Goal: Task Accomplishment & Management: Complete application form

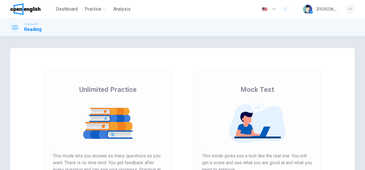
scroll to position [86, 0]
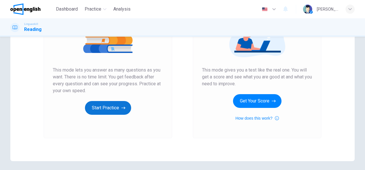
click at [121, 109] on icon "button" at bounding box center [123, 108] width 4 height 6
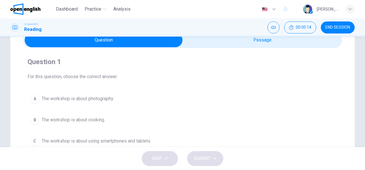
scroll to position [57, 0]
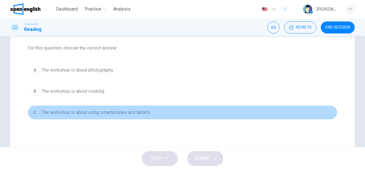
click at [142, 111] on span "The workshop is about using smartphones and tablets." at bounding box center [97, 112] width 110 height 7
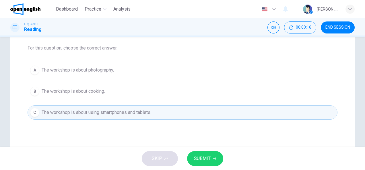
click at [214, 160] on icon "button" at bounding box center [214, 158] width 3 height 3
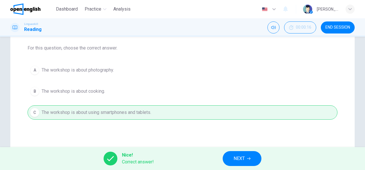
click at [247, 160] on button "NEXT" at bounding box center [242, 159] width 39 height 15
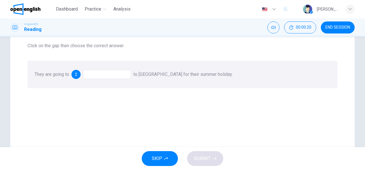
click at [108, 75] on div at bounding box center [107, 74] width 48 height 9
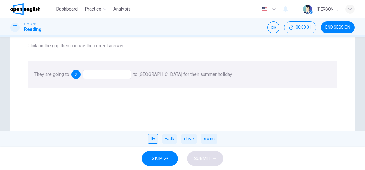
click at [152, 141] on div "fly" at bounding box center [153, 139] width 10 height 10
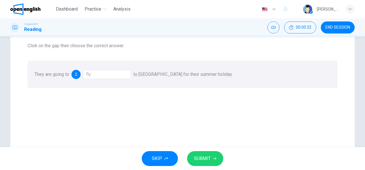
click at [217, 161] on button "SUBMIT" at bounding box center [205, 159] width 36 height 15
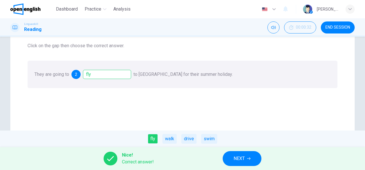
click at [240, 160] on span "NEXT" at bounding box center [239, 159] width 11 height 8
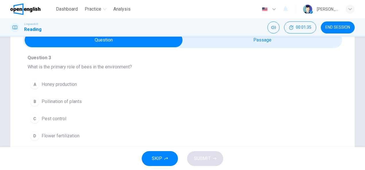
scroll to position [29, 0]
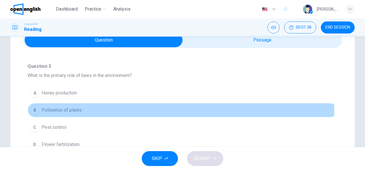
click at [62, 112] on span "Pollination of plants" at bounding box center [62, 110] width 40 height 7
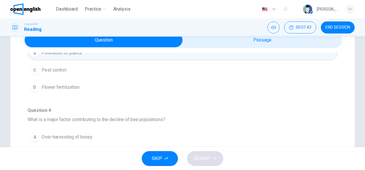
scroll to position [143, 0]
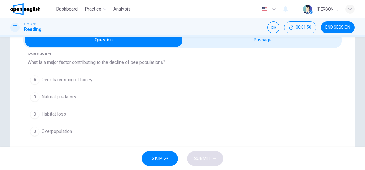
click at [59, 114] on span "Habitat loss" at bounding box center [54, 114] width 24 height 7
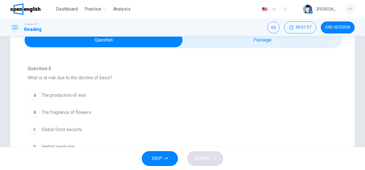
scroll to position [258, 0]
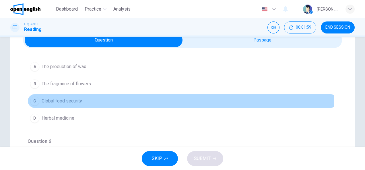
click at [81, 98] on button "C Global food security" at bounding box center [183, 101] width 310 height 14
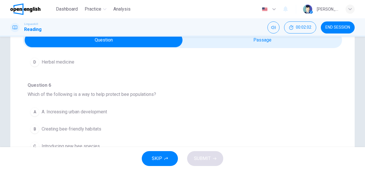
scroll to position [57, 0]
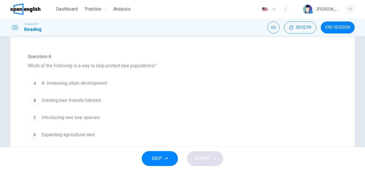
click at [99, 98] on span "Creating bee-friendly habitats" at bounding box center [72, 100] width 60 height 7
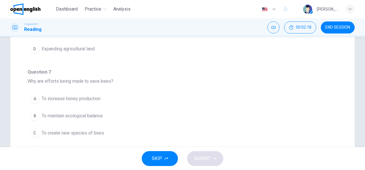
scroll to position [172, 0]
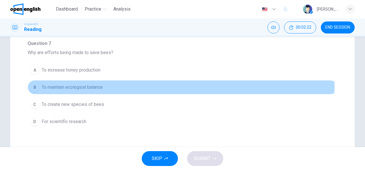
click at [99, 84] on span "To maintain ecological balance" at bounding box center [72, 87] width 61 height 7
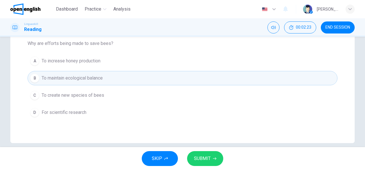
scroll to position [189, 0]
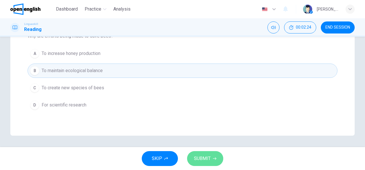
click at [215, 156] on button "SUBMIT" at bounding box center [205, 159] width 36 height 15
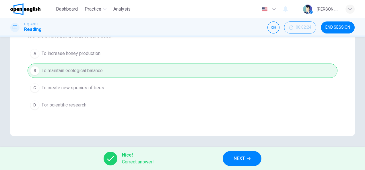
click at [245, 160] on span "NEXT" at bounding box center [239, 159] width 11 height 8
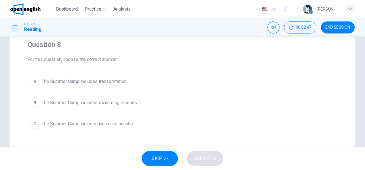
scroll to position [57, 0]
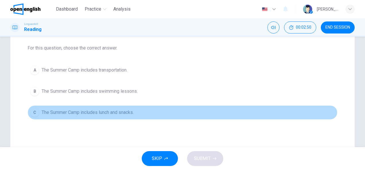
click at [129, 112] on span "The Summer Camp includes lunch and snacks." at bounding box center [88, 112] width 92 height 7
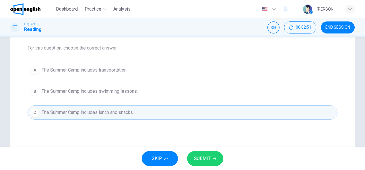
click at [212, 159] on button "SUBMIT" at bounding box center [205, 159] width 36 height 15
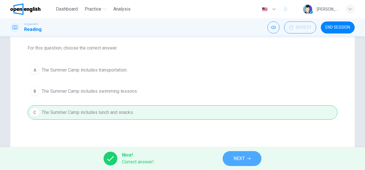
click at [241, 162] on span "NEXT" at bounding box center [239, 159] width 11 height 8
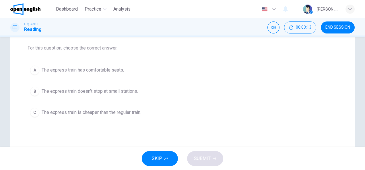
click at [134, 92] on span "The express train doesn't stop at small stations." at bounding box center [90, 91] width 96 height 7
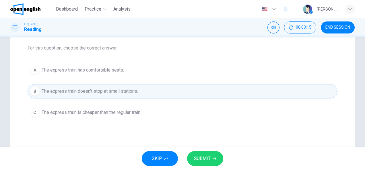
click at [201, 160] on span "SUBMIT" at bounding box center [202, 159] width 17 height 8
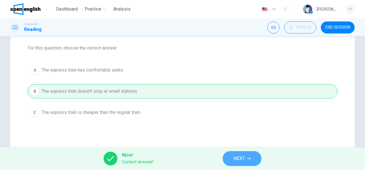
click at [235, 162] on span "NEXT" at bounding box center [239, 159] width 11 height 8
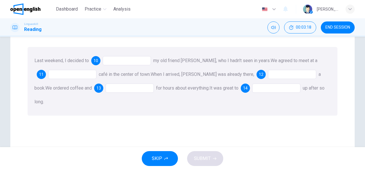
click at [123, 61] on div at bounding box center [127, 60] width 48 height 9
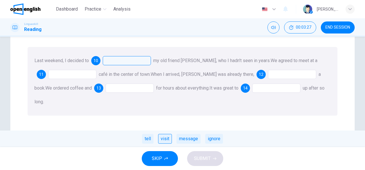
click at [166, 139] on div "visit" at bounding box center [165, 139] width 14 height 10
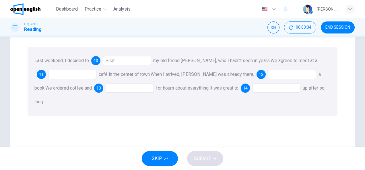
click at [80, 72] on div at bounding box center [72, 74] width 48 height 9
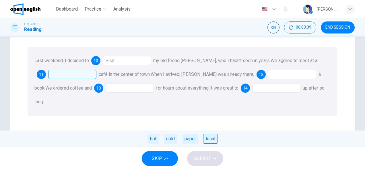
click at [212, 139] on div "local" at bounding box center [210, 139] width 15 height 10
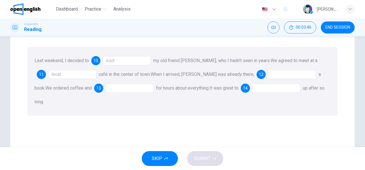
click at [268, 76] on div at bounding box center [292, 74] width 48 height 9
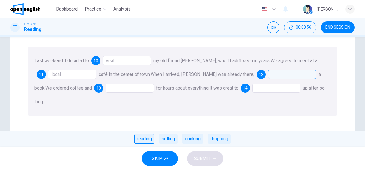
click at [143, 140] on div "reading" at bounding box center [144, 139] width 20 height 10
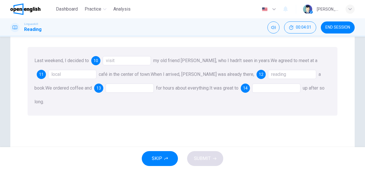
click at [109, 91] on div at bounding box center [130, 88] width 48 height 9
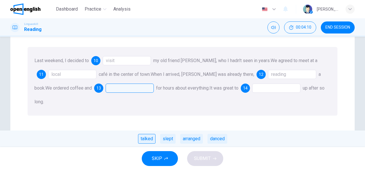
click at [148, 139] on div "talked" at bounding box center [147, 139] width 18 height 10
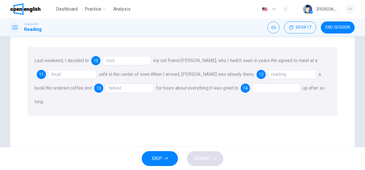
click at [252, 90] on div at bounding box center [276, 88] width 48 height 9
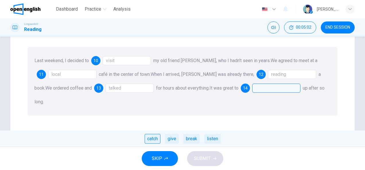
click at [155, 139] on div "catch" at bounding box center [153, 139] width 16 height 10
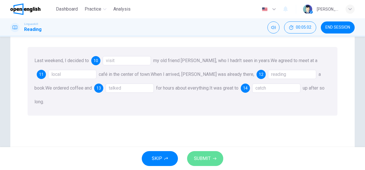
click at [202, 157] on span "SUBMIT" at bounding box center [202, 159] width 17 height 8
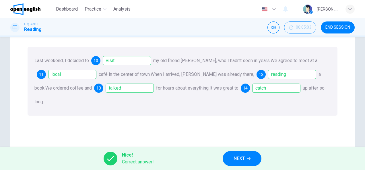
click at [244, 162] on span "NEXT" at bounding box center [239, 159] width 11 height 8
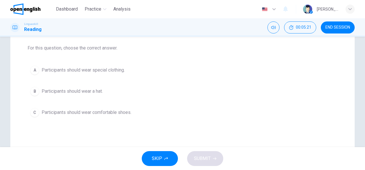
click at [102, 113] on span "Participants should wear comfortable shoes." at bounding box center [87, 112] width 90 height 7
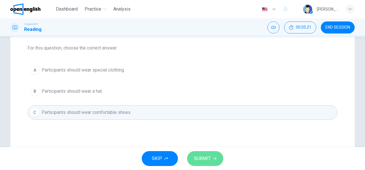
click at [208, 160] on span "SUBMIT" at bounding box center [202, 159] width 17 height 8
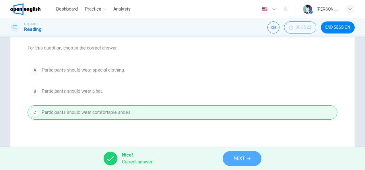
click at [244, 156] on span "NEXT" at bounding box center [239, 159] width 11 height 8
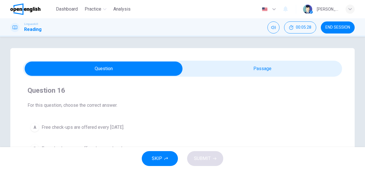
scroll to position [29, 0]
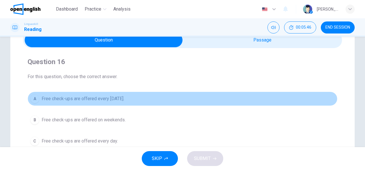
click at [110, 100] on span "Free check-ups are offered every Wednesday." at bounding box center [83, 99] width 83 height 7
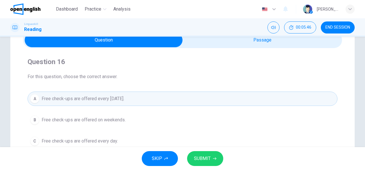
scroll to position [57, 0]
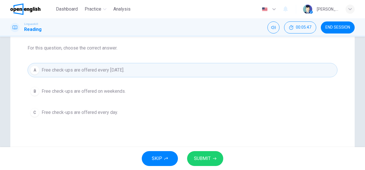
click at [210, 158] on span "SUBMIT" at bounding box center [202, 159] width 17 height 8
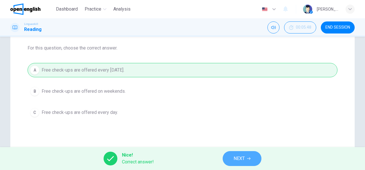
click at [244, 163] on span "NEXT" at bounding box center [239, 159] width 11 height 8
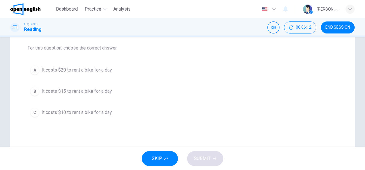
click at [100, 90] on span "It costs $15 to rent a bike for a day." at bounding box center [77, 91] width 71 height 7
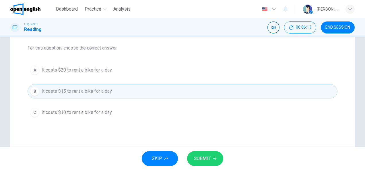
click at [207, 162] on span "SUBMIT" at bounding box center [202, 159] width 17 height 8
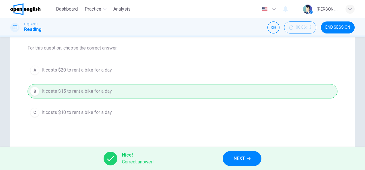
click at [256, 162] on button "NEXT" at bounding box center [242, 159] width 39 height 15
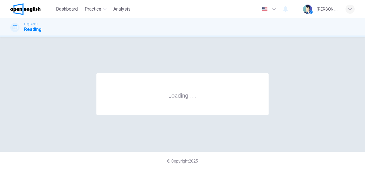
scroll to position [0, 0]
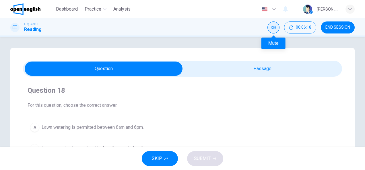
click at [270, 30] on button "Mute" at bounding box center [273, 28] width 12 height 12
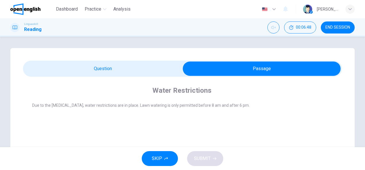
drag, startPoint x: 31, startPoint y: 105, endPoint x: 159, endPoint y: 106, distance: 127.7
click at [165, 112] on div "Due to the dry season, water restrictions are in place. Lawn watering is only p…" at bounding box center [186, 109] width 308 height 14
drag, startPoint x: 31, startPoint y: 105, endPoint x: 196, endPoint y: 108, distance: 165.6
click at [194, 109] on div "Water Restrictions Due to the dry season, water restrictions are in place. Lawn…" at bounding box center [182, 101] width 319 height 48
drag, startPoint x: 231, startPoint y: 105, endPoint x: 131, endPoint y: 106, distance: 99.6
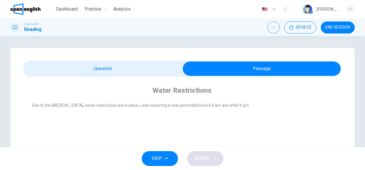
click at [131, 106] on span "Due to the dry season, water restrictions are in place. Lawn watering is only p…" at bounding box center [140, 105] width 217 height 5
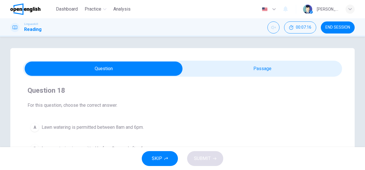
scroll to position [29, 0]
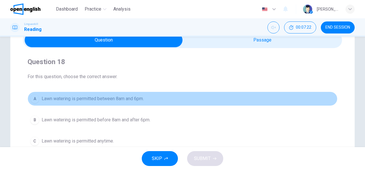
click at [101, 99] on span "Lawn watering is permitted between 8am and 6pm." at bounding box center [93, 99] width 102 height 7
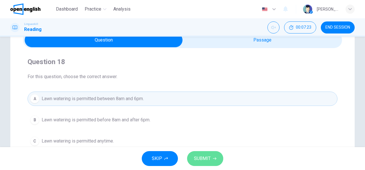
click at [200, 155] on button "SUBMIT" at bounding box center [205, 159] width 36 height 15
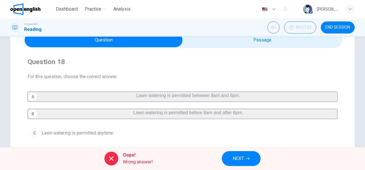
click at [250, 161] on button "NEXT" at bounding box center [241, 159] width 39 height 15
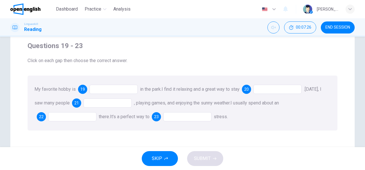
click at [113, 92] on div at bounding box center [114, 89] width 48 height 9
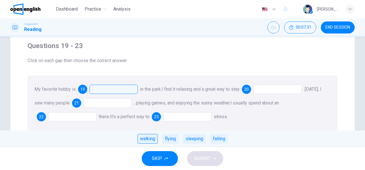
click at [144, 139] on div "walking" at bounding box center [147, 139] width 20 height 10
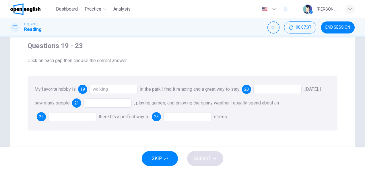
click at [270, 91] on div at bounding box center [277, 89] width 48 height 9
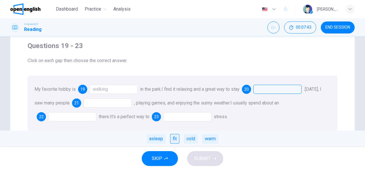
click at [175, 139] on div "fit" at bounding box center [174, 139] width 9 height 10
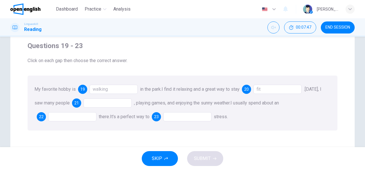
click at [132, 105] on div at bounding box center [107, 103] width 48 height 9
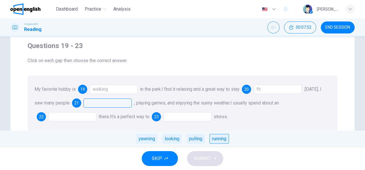
click at [224, 140] on div "running" at bounding box center [219, 139] width 20 height 10
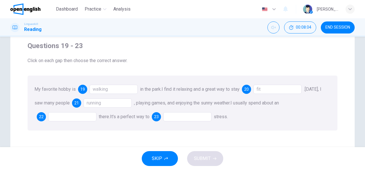
click at [70, 118] on div at bounding box center [72, 116] width 48 height 9
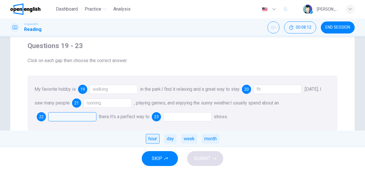
click at [155, 138] on div "hour" at bounding box center [153, 139] width 14 height 10
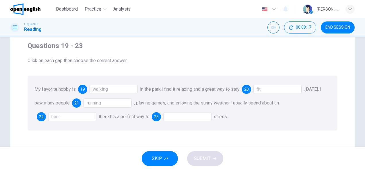
click at [180, 117] on div at bounding box center [187, 116] width 48 height 9
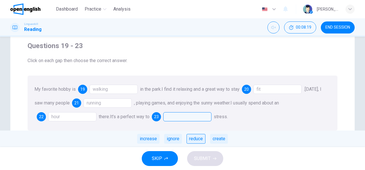
click at [202, 140] on div "reduce" at bounding box center [196, 139] width 19 height 10
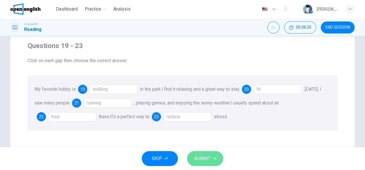
click at [213, 157] on button "SUBMIT" at bounding box center [205, 159] width 36 height 15
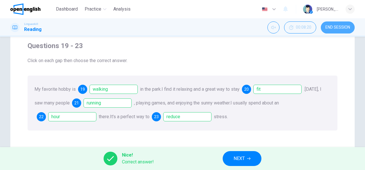
click at [328, 25] on span "END SESSION" at bounding box center [337, 27] width 25 height 5
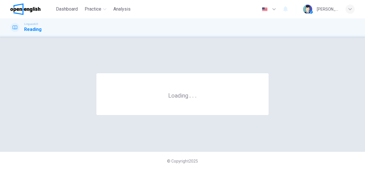
scroll to position [0, 0]
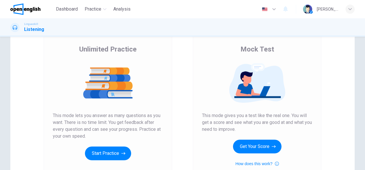
scroll to position [86, 0]
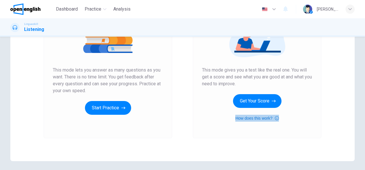
click at [247, 119] on button "How does this work?" at bounding box center [256, 118] width 43 height 7
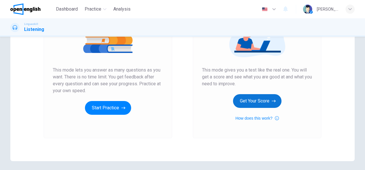
click at [238, 104] on button "Get Your Score" at bounding box center [257, 101] width 48 height 14
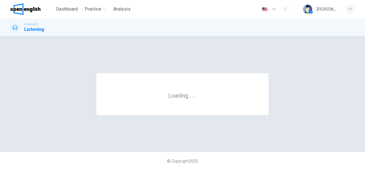
scroll to position [0, 0]
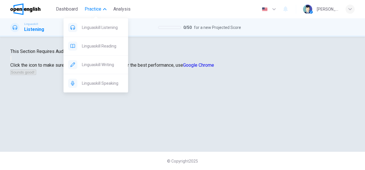
drag, startPoint x: 99, startPoint y: 47, endPoint x: 210, endPoint y: 40, distance: 111.3
click at [99, 47] on span "Linguaskill Reading" at bounding box center [103, 46] width 42 height 7
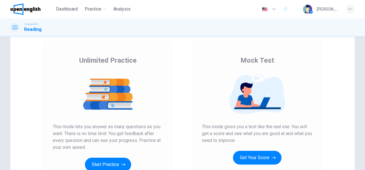
scroll to position [57, 0]
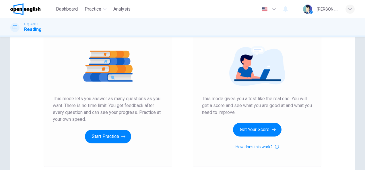
drag, startPoint x: 200, startPoint y: 98, endPoint x: 240, endPoint y: 114, distance: 42.5
click at [240, 114] on span "This mode gives you a test like the real one. You will get a score and see what…" at bounding box center [257, 106] width 110 height 21
click at [248, 130] on button "Get Your Score" at bounding box center [257, 130] width 48 height 14
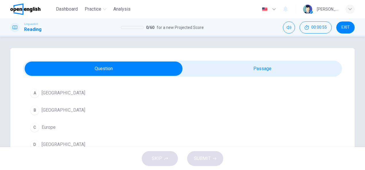
drag, startPoint x: 46, startPoint y: 109, endPoint x: 55, endPoint y: 109, distance: 8.3
click at [46, 109] on span "Ethiopia" at bounding box center [64, 110] width 44 height 7
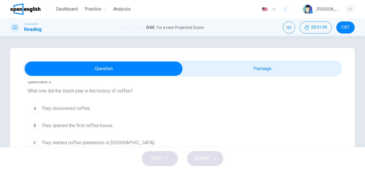
scroll to position [172, 0]
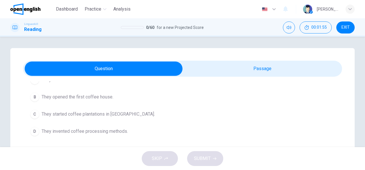
click at [97, 114] on span "They started coffee plantations in Java." at bounding box center [98, 114] width 113 height 7
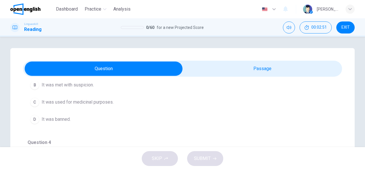
scroll to position [257, 0]
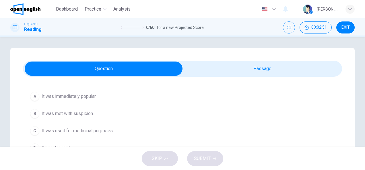
click at [84, 112] on span "It was met with suspicion." at bounding box center [68, 113] width 52 height 7
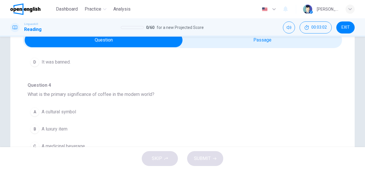
scroll to position [57, 0]
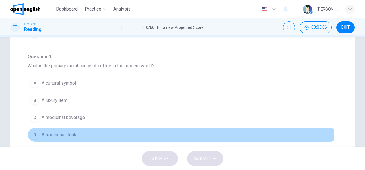
click at [69, 132] on span "A traditional drink" at bounding box center [59, 135] width 35 height 7
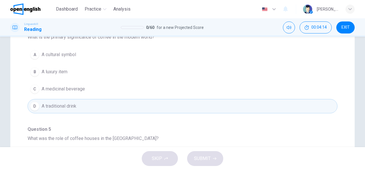
scroll to position [172, 0]
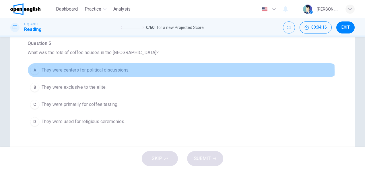
click at [107, 68] on span "They were centers for political discussions." at bounding box center [86, 70] width 88 height 7
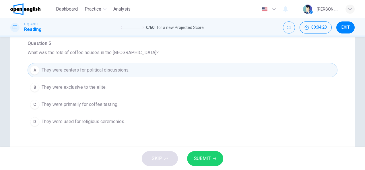
click at [213, 157] on button "SUBMIT" at bounding box center [205, 159] width 36 height 15
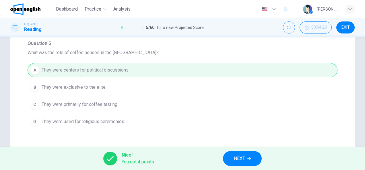
scroll to position [200, 0]
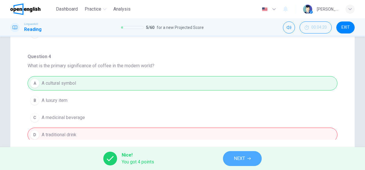
click at [239, 157] on span "NEXT" at bounding box center [239, 159] width 11 height 8
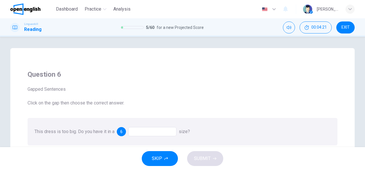
scroll to position [29, 0]
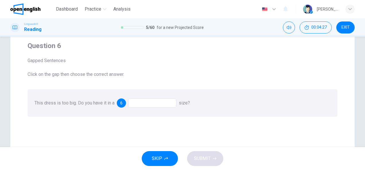
click at [151, 106] on div at bounding box center [152, 103] width 48 height 9
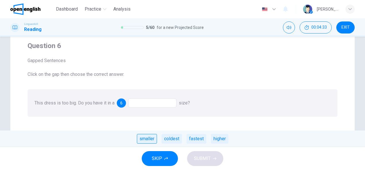
click at [151, 141] on div "smaller" at bounding box center [147, 139] width 20 height 10
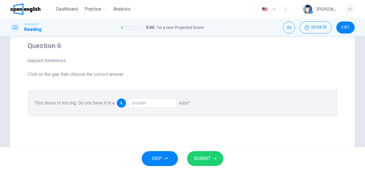
click at [211, 162] on button "SUBMIT" at bounding box center [205, 159] width 36 height 15
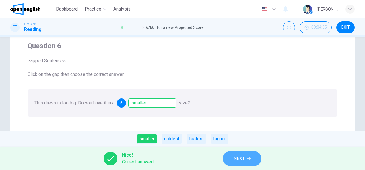
click at [250, 163] on button "NEXT" at bounding box center [242, 159] width 39 height 15
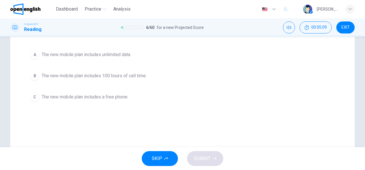
scroll to position [86, 0]
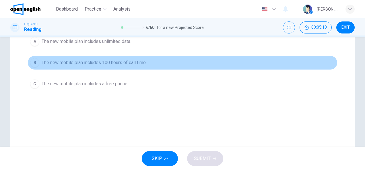
click at [125, 61] on span "The new mobile plan includes 100 hours of call time." at bounding box center [94, 62] width 105 height 7
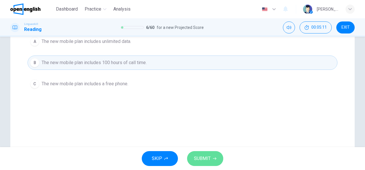
click at [206, 156] on span "SUBMIT" at bounding box center [202, 159] width 17 height 8
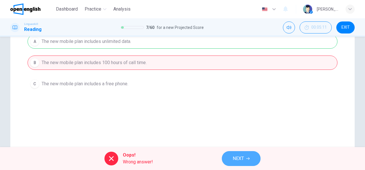
click at [246, 164] on button "NEXT" at bounding box center [241, 159] width 39 height 15
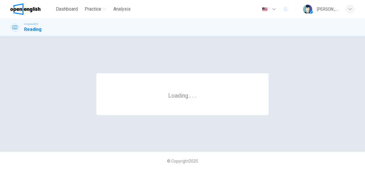
scroll to position [0, 0]
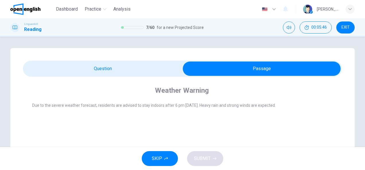
click at [80, 121] on div "Weather Warning Due to the severe weather forecast, residents are advised to st…" at bounding box center [182, 101] width 319 height 48
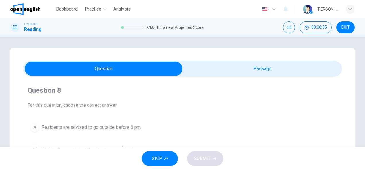
scroll to position [29, 0]
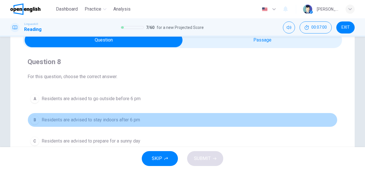
click at [117, 118] on span "Residents are advised to stay indoors after 6 pm" at bounding box center [91, 120] width 98 height 7
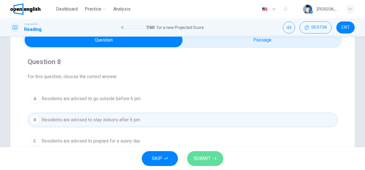
click at [212, 163] on button "SUBMIT" at bounding box center [205, 159] width 36 height 15
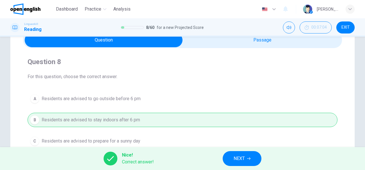
click at [260, 160] on button "NEXT" at bounding box center [242, 159] width 39 height 15
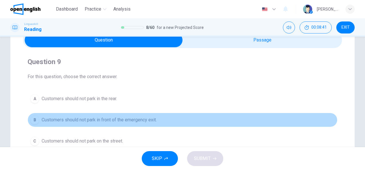
click at [118, 121] on span "Customers should not park in front of the emergency exit." at bounding box center [99, 120] width 115 height 7
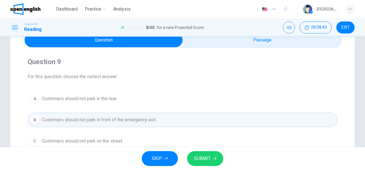
click at [212, 159] on button "SUBMIT" at bounding box center [205, 159] width 36 height 15
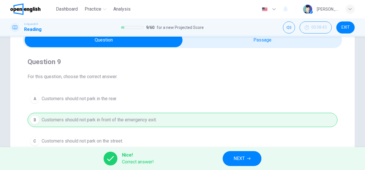
click at [243, 160] on span "NEXT" at bounding box center [239, 159] width 11 height 8
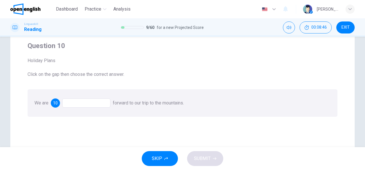
click at [95, 103] on div at bounding box center [86, 103] width 48 height 9
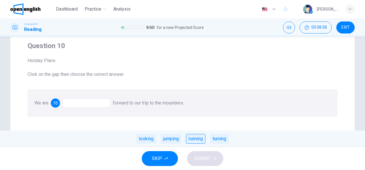
click at [197, 139] on div "running" at bounding box center [196, 139] width 20 height 10
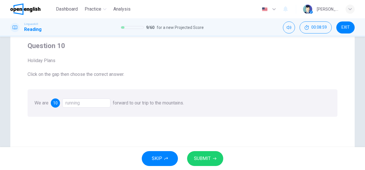
click at [206, 158] on span "SUBMIT" at bounding box center [202, 159] width 17 height 8
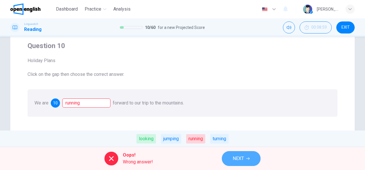
click at [238, 159] on span "NEXT" at bounding box center [238, 159] width 11 height 8
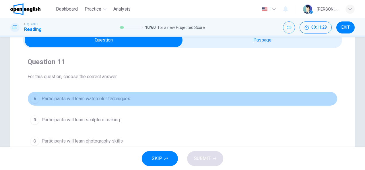
click at [122, 98] on span "Participants will learn watercolor techniques" at bounding box center [86, 99] width 89 height 7
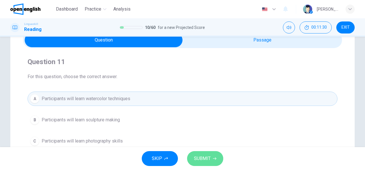
click at [205, 158] on span "SUBMIT" at bounding box center [202, 159] width 17 height 8
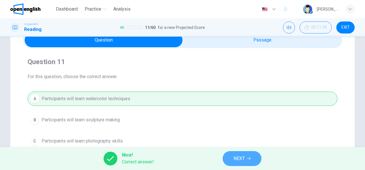
click at [239, 158] on span "NEXT" at bounding box center [239, 159] width 11 height 8
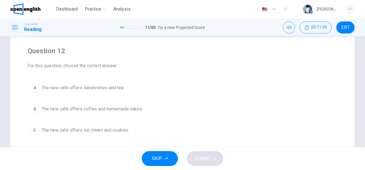
scroll to position [57, 0]
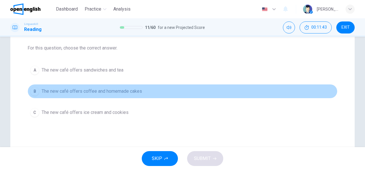
click at [136, 90] on span "The new café offers coffee and homemade cakes" at bounding box center [92, 91] width 100 height 7
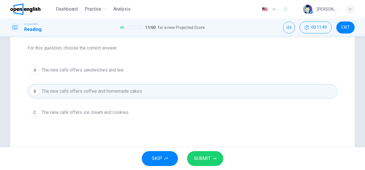
click at [207, 158] on span "SUBMIT" at bounding box center [202, 159] width 17 height 8
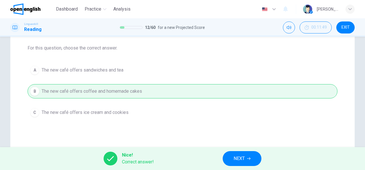
click at [246, 158] on button "NEXT" at bounding box center [242, 159] width 39 height 15
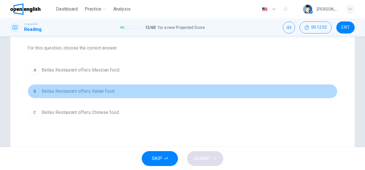
click at [108, 92] on span "Bellas Restaurant offers Italian food." at bounding box center [79, 91] width 74 height 7
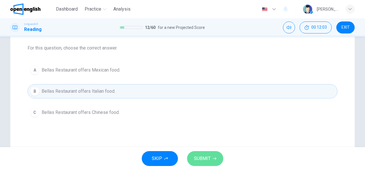
click at [202, 158] on span "SUBMIT" at bounding box center [202, 159] width 17 height 8
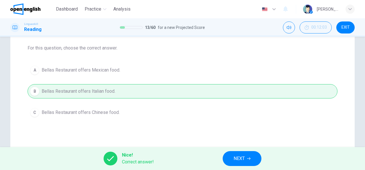
drag, startPoint x: 252, startPoint y: 150, endPoint x: 251, endPoint y: 165, distance: 14.4
click at [252, 150] on div "Nice! Correct answer! NEXT" at bounding box center [182, 158] width 365 height 23
click at [247, 163] on button "NEXT" at bounding box center [242, 159] width 39 height 15
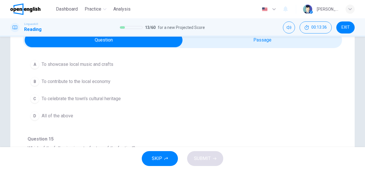
click at [105, 83] on span "To contribute to the local economy" at bounding box center [76, 81] width 69 height 7
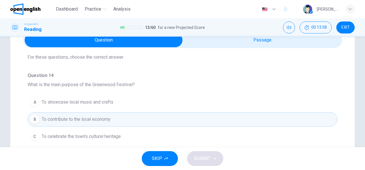
scroll to position [29, 0]
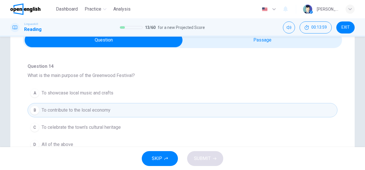
click at [116, 127] on span "To celebrate the town's cultural heritage" at bounding box center [81, 127] width 79 height 7
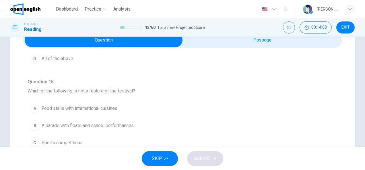
scroll to position [143, 0]
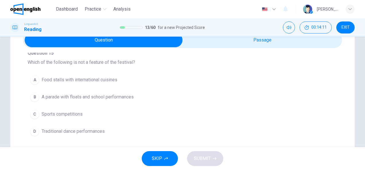
click at [90, 130] on span "Traditional dance performances" at bounding box center [73, 131] width 63 height 7
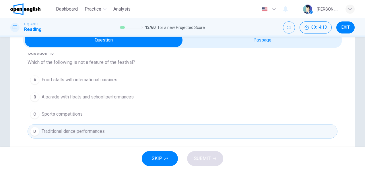
scroll to position [115, 0]
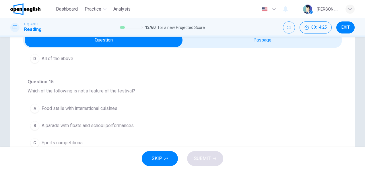
click at [106, 107] on span "Food stalls with international cuisines" at bounding box center [80, 108] width 76 height 7
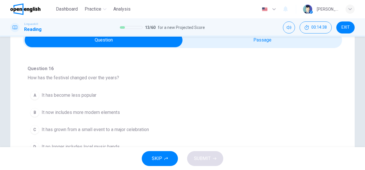
scroll to position [258, 0]
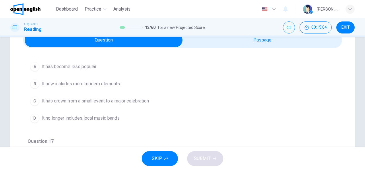
click at [114, 98] on span "It has grown from a small event to a major celebration" at bounding box center [95, 101] width 107 height 7
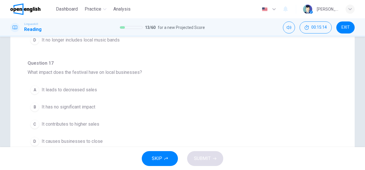
scroll to position [86, 0]
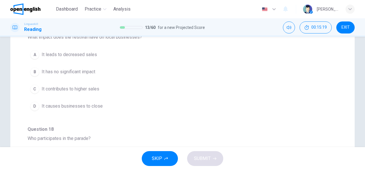
click at [77, 69] on span "It has no significant impact" at bounding box center [69, 72] width 54 height 7
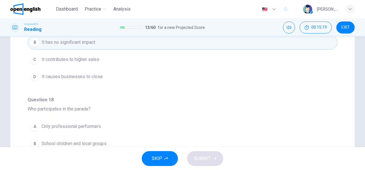
scroll to position [143, 0]
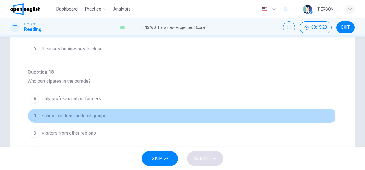
click at [103, 114] on span "School children and local groups" at bounding box center [74, 116] width 65 height 7
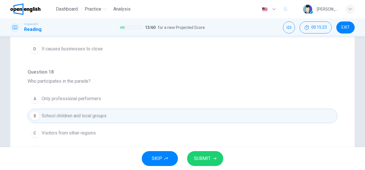
scroll to position [189, 0]
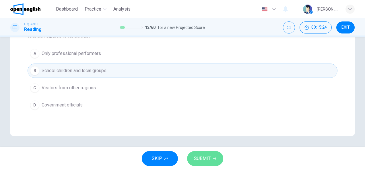
click at [205, 159] on span "SUBMIT" at bounding box center [202, 159] width 17 height 8
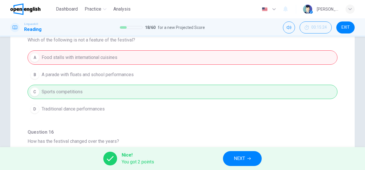
scroll to position [143, 0]
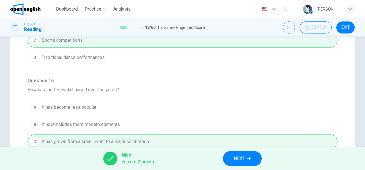
click at [253, 162] on button "NEXT" at bounding box center [242, 159] width 39 height 15
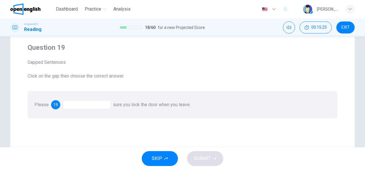
scroll to position [57, 0]
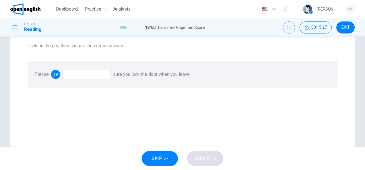
click at [88, 79] on div at bounding box center [87, 74] width 48 height 9
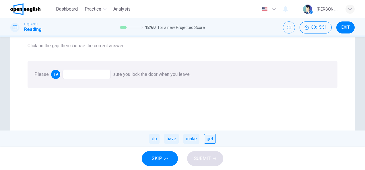
click at [211, 141] on div "get" at bounding box center [210, 139] width 12 height 10
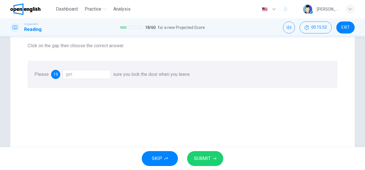
click at [206, 158] on span "SUBMIT" at bounding box center [202, 159] width 17 height 8
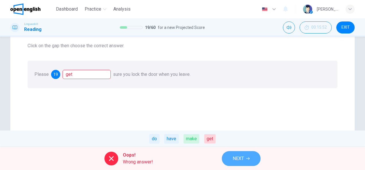
click at [238, 158] on span "NEXT" at bounding box center [238, 159] width 11 height 8
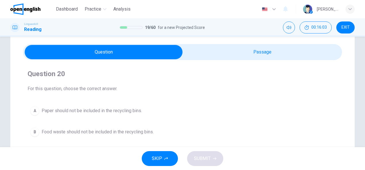
scroll to position [29, 0]
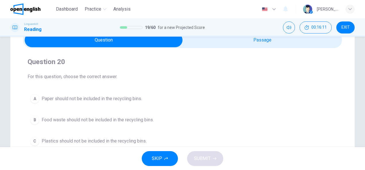
click at [119, 120] on span "Food waste should not be included in the recycling bins." at bounding box center [98, 120] width 112 height 7
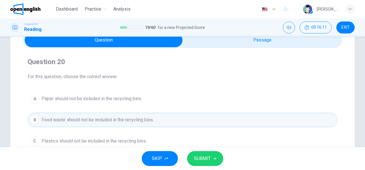
scroll to position [86, 0]
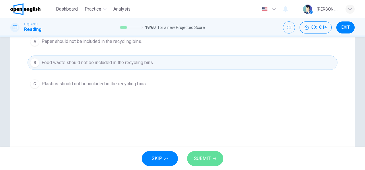
click at [207, 158] on span "SUBMIT" at bounding box center [202, 159] width 17 height 8
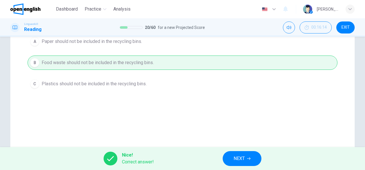
click at [244, 158] on span "NEXT" at bounding box center [239, 159] width 11 height 8
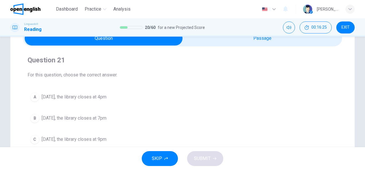
scroll to position [29, 0]
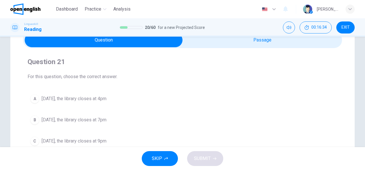
click at [96, 100] on span "On Saturday, the library closes at 4pm" at bounding box center [74, 99] width 65 height 7
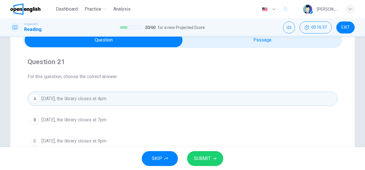
scroll to position [57, 0]
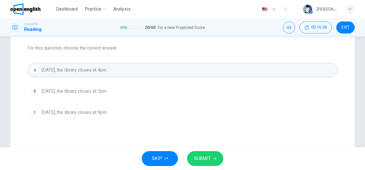
click at [207, 160] on span "SUBMIT" at bounding box center [202, 159] width 17 height 8
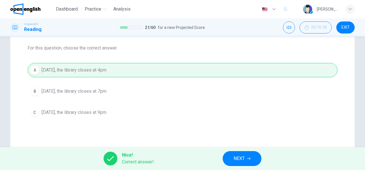
click at [246, 160] on button "NEXT" at bounding box center [242, 159] width 39 height 15
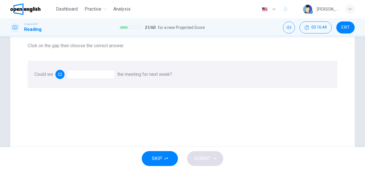
click at [87, 76] on div at bounding box center [91, 74] width 48 height 9
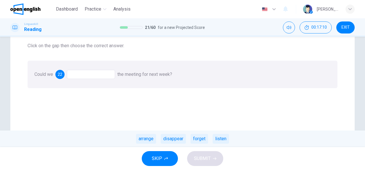
drag, startPoint x: 145, startPoint y: 139, endPoint x: 180, endPoint y: 157, distance: 38.4
click at [146, 139] on div "arrange" at bounding box center [146, 139] width 20 height 10
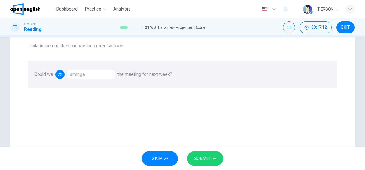
click at [204, 159] on span "SUBMIT" at bounding box center [202, 159] width 17 height 8
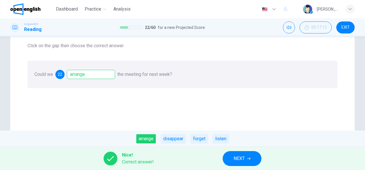
click at [246, 157] on button "NEXT" at bounding box center [242, 159] width 39 height 15
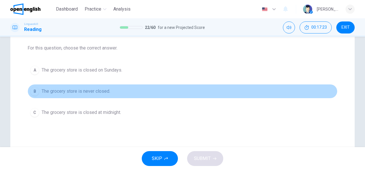
click at [110, 91] on button "B The grocery store is never closed." at bounding box center [183, 91] width 310 height 14
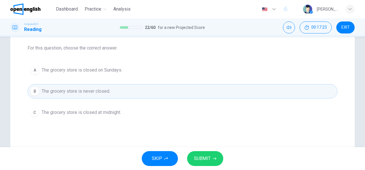
click at [213, 157] on icon "button" at bounding box center [214, 158] width 3 height 3
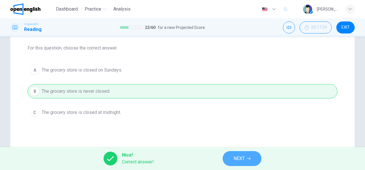
click at [242, 160] on span "NEXT" at bounding box center [239, 159] width 11 height 8
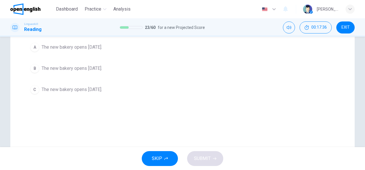
scroll to position [86, 0]
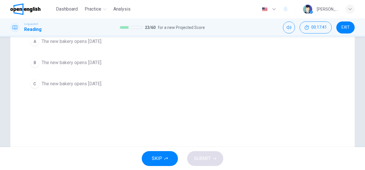
click at [90, 64] on span "The new bakery opens next Monday." at bounding box center [72, 62] width 61 height 7
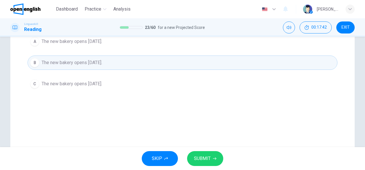
click at [201, 159] on span "SUBMIT" at bounding box center [202, 159] width 17 height 8
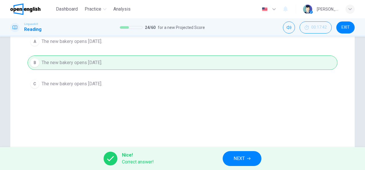
click at [250, 158] on icon "button" at bounding box center [248, 159] width 3 height 3
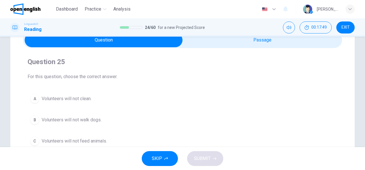
scroll to position [57, 0]
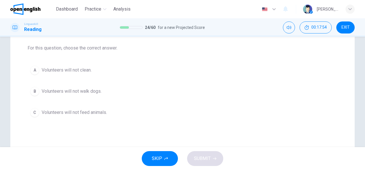
click at [84, 69] on span "Volunteers will not clean." at bounding box center [67, 70] width 50 height 7
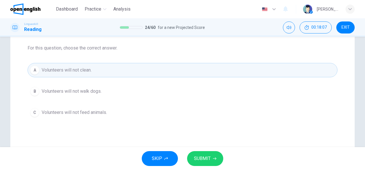
click at [205, 154] on button "SUBMIT" at bounding box center [205, 159] width 36 height 15
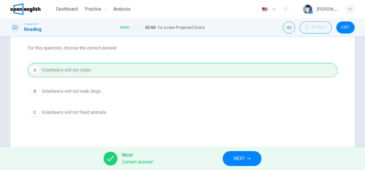
click at [229, 160] on button "NEXT" at bounding box center [242, 159] width 39 height 15
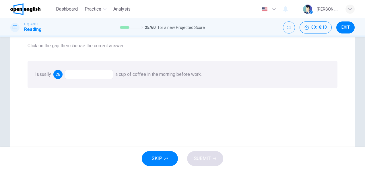
click at [91, 76] on div at bounding box center [89, 74] width 48 height 9
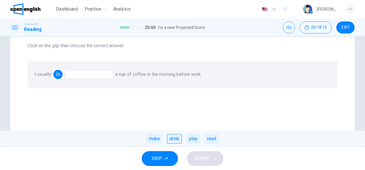
click at [174, 140] on div "drink" at bounding box center [174, 139] width 15 height 10
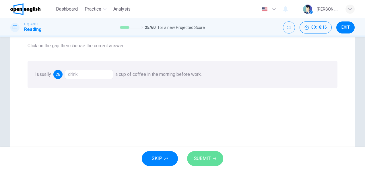
click at [206, 156] on span "SUBMIT" at bounding box center [202, 159] width 17 height 8
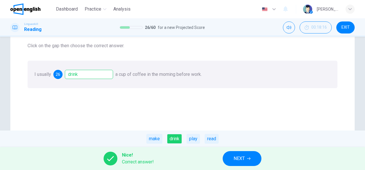
click at [238, 156] on span "NEXT" at bounding box center [239, 159] width 11 height 8
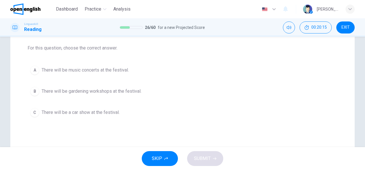
click at [118, 89] on span "There will be gardening workshops at the festival." at bounding box center [92, 91] width 100 height 7
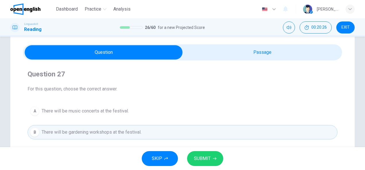
scroll to position [29, 0]
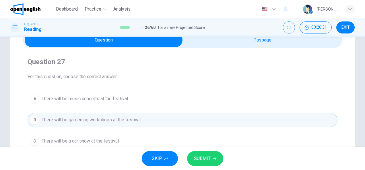
click at [202, 160] on span "SUBMIT" at bounding box center [202, 159] width 17 height 8
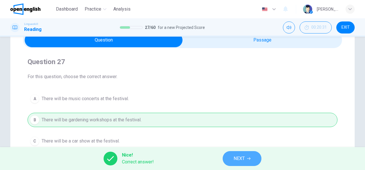
click at [246, 160] on button "NEXT" at bounding box center [242, 159] width 39 height 15
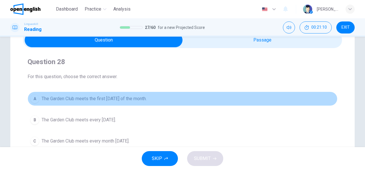
click at [138, 98] on span "The Garden Club meets the first Thursday of the month." at bounding box center [94, 99] width 105 height 7
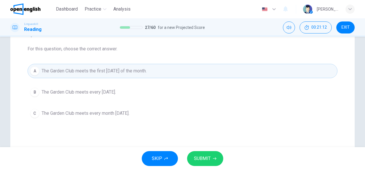
scroll to position [57, 0]
click at [208, 159] on span "SUBMIT" at bounding box center [202, 159] width 17 height 8
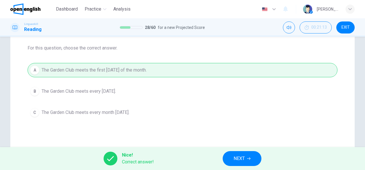
click at [240, 153] on button "NEXT" at bounding box center [242, 159] width 39 height 15
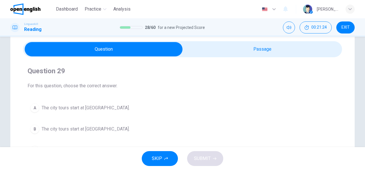
scroll to position [29, 0]
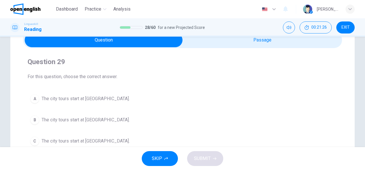
click at [102, 98] on span "The city tours start at City Museum." at bounding box center [86, 99] width 88 height 7
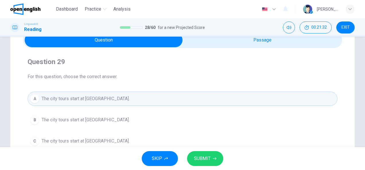
click at [215, 160] on icon "button" at bounding box center [214, 158] width 3 height 3
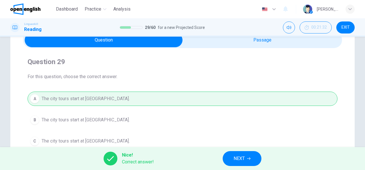
click at [239, 161] on span "NEXT" at bounding box center [239, 159] width 11 height 8
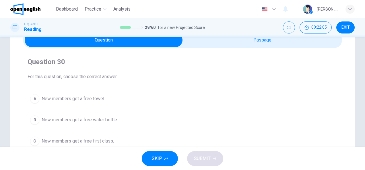
click at [102, 140] on span "New members get a free first class." at bounding box center [78, 141] width 72 height 7
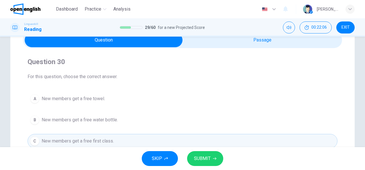
click at [210, 164] on button "SUBMIT" at bounding box center [205, 159] width 36 height 15
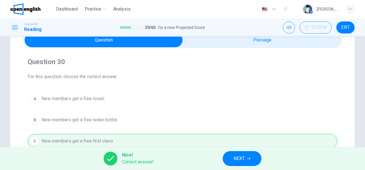
click at [239, 156] on span "NEXT" at bounding box center [239, 159] width 11 height 8
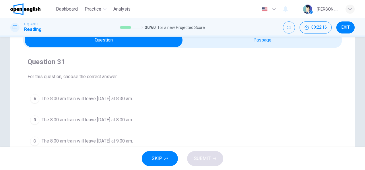
click at [115, 100] on span "The 8:00 am train will leave tomorrow at 8:30 am." at bounding box center [87, 99] width 91 height 7
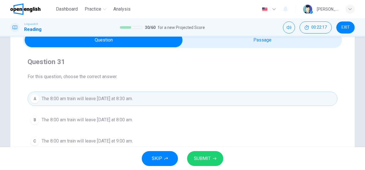
click at [215, 155] on button "SUBMIT" at bounding box center [205, 159] width 36 height 15
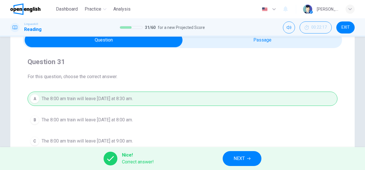
click at [242, 157] on span "NEXT" at bounding box center [239, 159] width 11 height 8
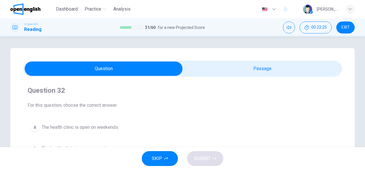
scroll to position [57, 0]
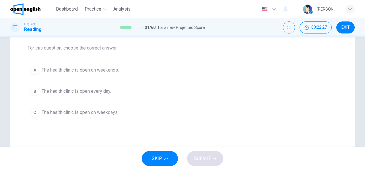
click at [105, 72] on span "The health clinic is open on weekends." at bounding box center [80, 70] width 77 height 7
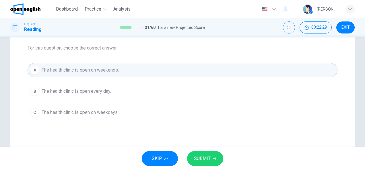
click at [211, 158] on button "SUBMIT" at bounding box center [205, 159] width 36 height 15
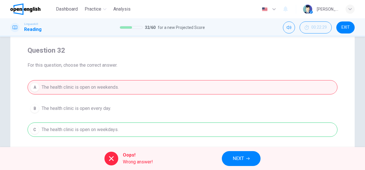
scroll to position [29, 0]
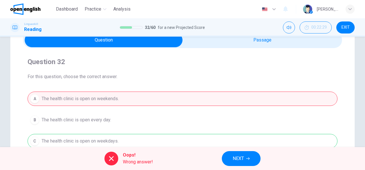
click at [244, 158] on button "NEXT" at bounding box center [241, 159] width 39 height 15
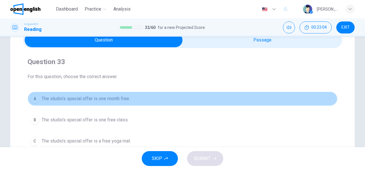
click at [112, 100] on span "The studio's special offer is one month free." at bounding box center [86, 99] width 88 height 7
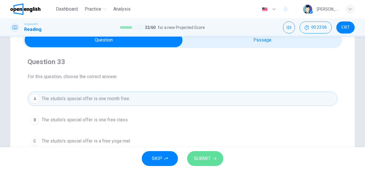
click at [213, 158] on icon "button" at bounding box center [214, 158] width 3 height 3
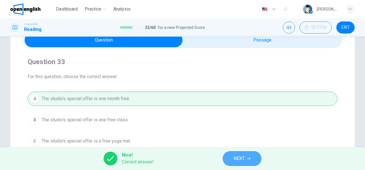
click at [238, 156] on span "NEXT" at bounding box center [239, 159] width 11 height 8
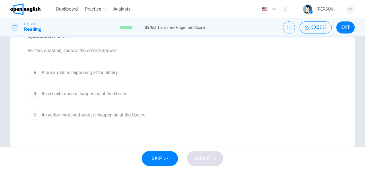
scroll to position [86, 0]
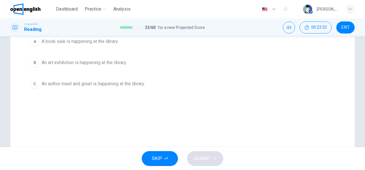
click at [125, 82] on span "An author meet and greet is happening at the library." at bounding box center [93, 84] width 103 height 7
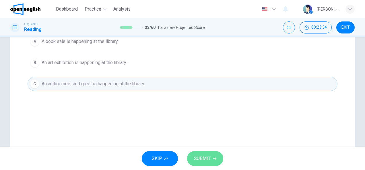
click at [203, 162] on span "SUBMIT" at bounding box center [202, 159] width 17 height 8
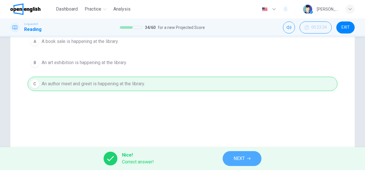
click at [242, 162] on span "NEXT" at bounding box center [239, 159] width 11 height 8
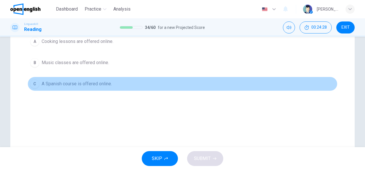
click at [103, 85] on span "A Spanish course is offered online." at bounding box center [77, 84] width 70 height 7
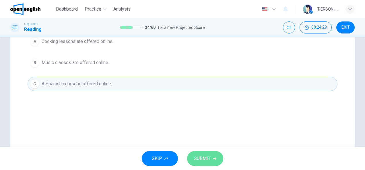
click at [203, 157] on span "SUBMIT" at bounding box center [202, 159] width 17 height 8
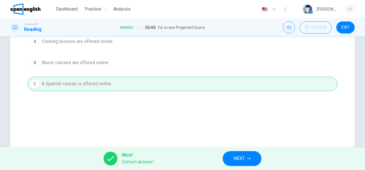
click at [250, 156] on button "NEXT" at bounding box center [242, 159] width 39 height 15
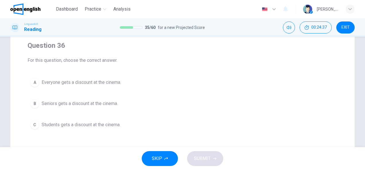
scroll to position [57, 0]
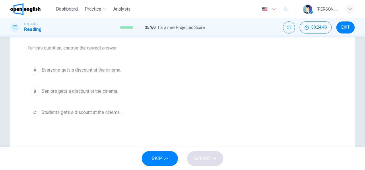
click at [88, 113] on span "Students gets a discount at the cinema." at bounding box center [81, 112] width 79 height 7
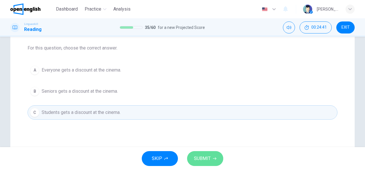
click at [208, 161] on span "SUBMIT" at bounding box center [202, 159] width 17 height 8
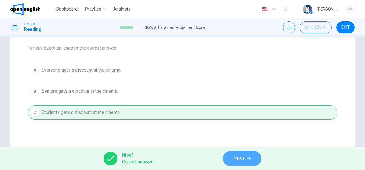
click at [248, 162] on button "NEXT" at bounding box center [242, 159] width 39 height 15
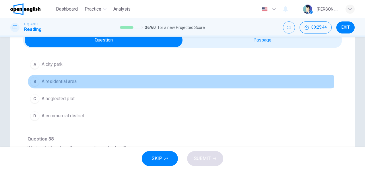
click at [68, 82] on span "A residential area" at bounding box center [59, 81] width 35 height 7
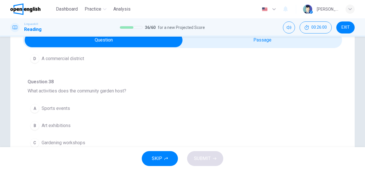
scroll to position [143, 0]
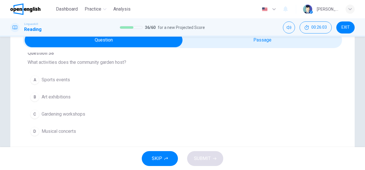
click at [65, 114] on span "Gardening workshops" at bounding box center [64, 114] width 44 height 7
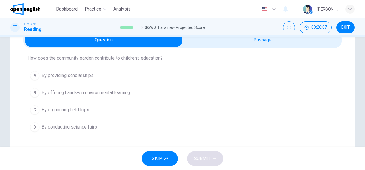
scroll to position [258, 0]
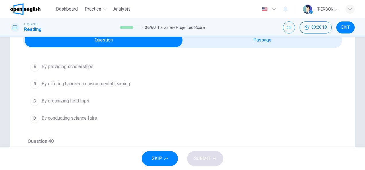
click at [122, 83] on span "By offering hands-on environmental learning" at bounding box center [86, 84] width 88 height 7
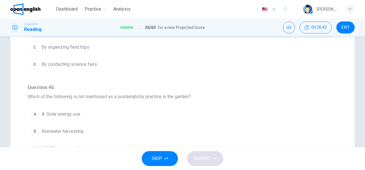
scroll to position [115, 0]
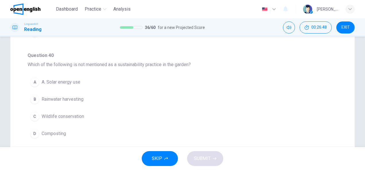
click at [62, 131] on span "Composting" at bounding box center [54, 134] width 24 height 7
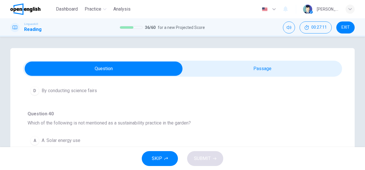
scroll to position [86, 0]
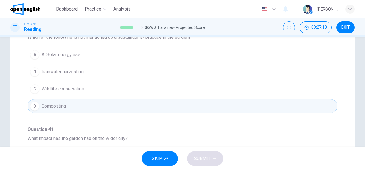
click at [72, 87] on span "Wildlife conservation" at bounding box center [63, 89] width 42 height 7
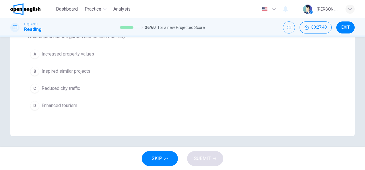
scroll to position [189, 0]
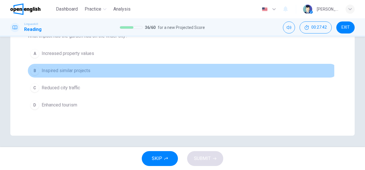
click at [77, 68] on span "Inspired similar projects" at bounding box center [66, 70] width 49 height 7
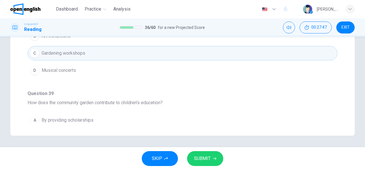
scroll to position [86, 0]
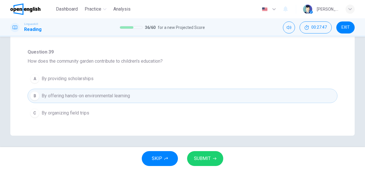
click at [207, 158] on span "SUBMIT" at bounding box center [202, 159] width 17 height 8
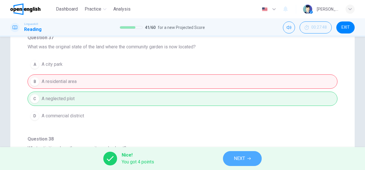
click at [250, 162] on button "NEXT" at bounding box center [242, 159] width 39 height 15
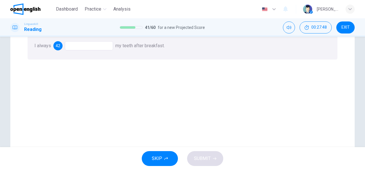
scroll to position [29, 0]
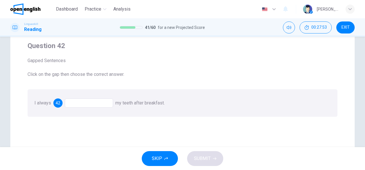
click at [73, 105] on div at bounding box center [89, 103] width 48 height 9
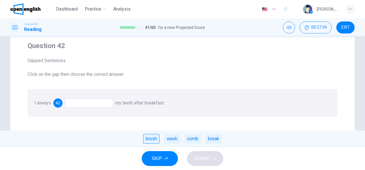
click at [156, 140] on div "brush" at bounding box center [151, 139] width 16 height 10
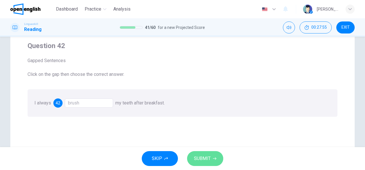
click at [213, 157] on button "SUBMIT" at bounding box center [205, 159] width 36 height 15
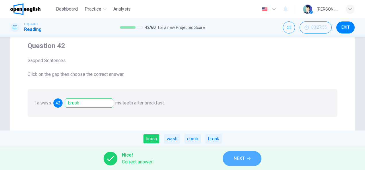
click at [239, 157] on span "NEXT" at bounding box center [239, 159] width 11 height 8
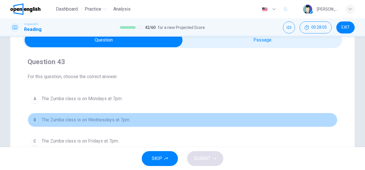
click at [88, 121] on span "The Zumba class is on Wednesdays at 7pm." at bounding box center [86, 120] width 89 height 7
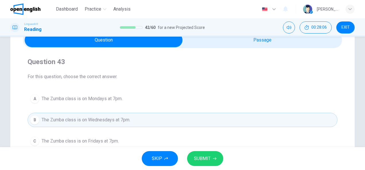
scroll to position [86, 0]
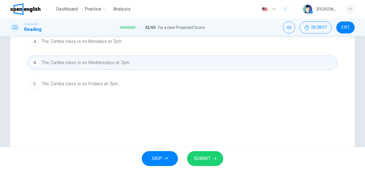
click at [199, 154] on button "SUBMIT" at bounding box center [205, 159] width 36 height 15
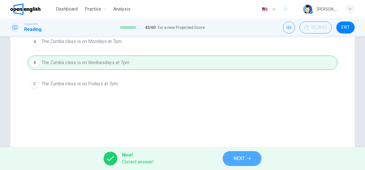
click at [233, 159] on button "NEXT" at bounding box center [242, 159] width 39 height 15
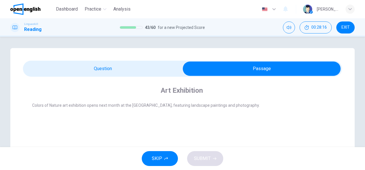
click at [181, 105] on span "Colors of Nature art exhibition opens next month at the Green Gallery, featurin…" at bounding box center [146, 105] width 228 height 5
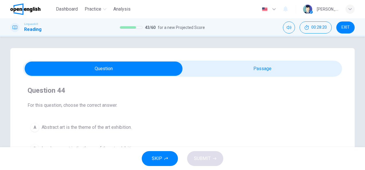
scroll to position [29, 0]
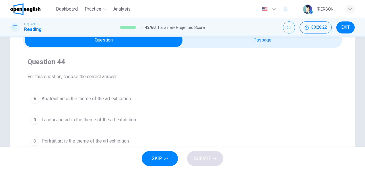
click at [126, 119] on span "Landscape art is the theme of the art exhibition." at bounding box center [89, 120] width 95 height 7
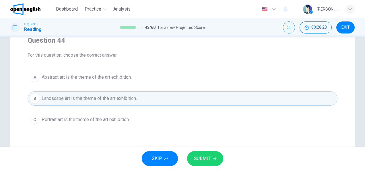
scroll to position [86, 0]
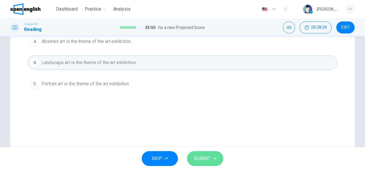
click at [217, 157] on button "SUBMIT" at bounding box center [205, 159] width 36 height 15
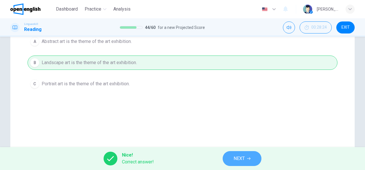
click at [241, 163] on button "NEXT" at bounding box center [242, 159] width 39 height 15
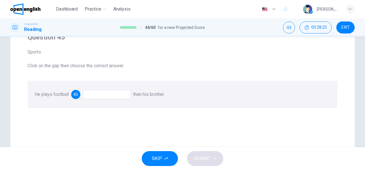
scroll to position [29, 0]
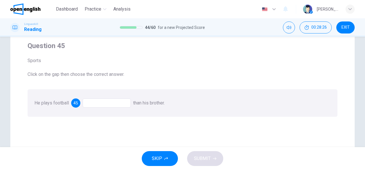
click at [102, 102] on div at bounding box center [107, 103] width 48 height 9
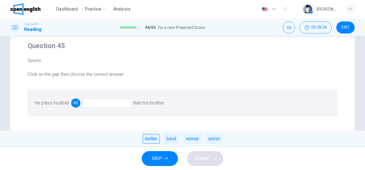
click at [151, 138] on div "better" at bounding box center [151, 139] width 17 height 10
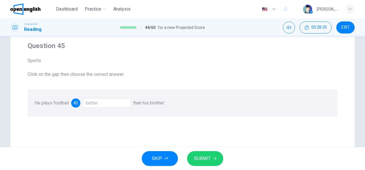
click at [209, 160] on span "SUBMIT" at bounding box center [202, 159] width 17 height 8
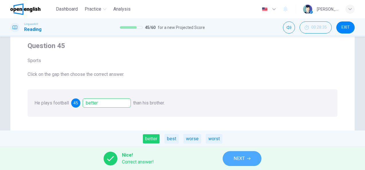
click at [240, 157] on span "NEXT" at bounding box center [239, 159] width 11 height 8
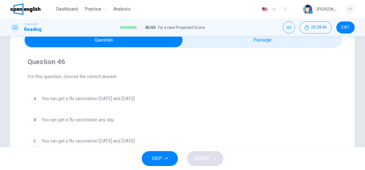
click at [135, 99] on span "You can get a flu vaccination on Monday and Thursday" at bounding box center [88, 99] width 93 height 7
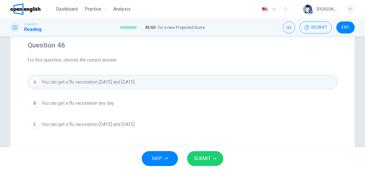
scroll to position [57, 0]
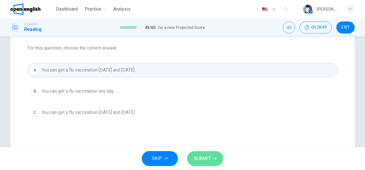
click at [208, 156] on span "SUBMIT" at bounding box center [202, 159] width 17 height 8
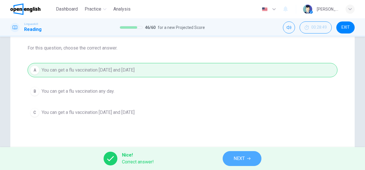
drag, startPoint x: 246, startPoint y: 164, endPoint x: 246, endPoint y: 160, distance: 3.3
click at [246, 160] on button "NEXT" at bounding box center [242, 159] width 39 height 15
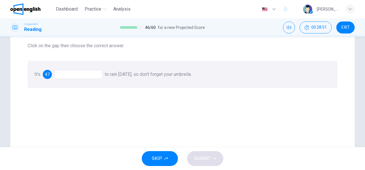
click at [79, 74] on div at bounding box center [78, 74] width 48 height 9
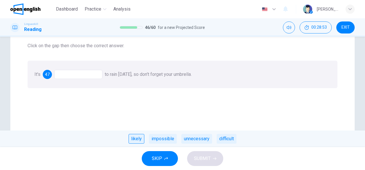
click at [136, 142] on div "likely" at bounding box center [137, 139] width 16 height 10
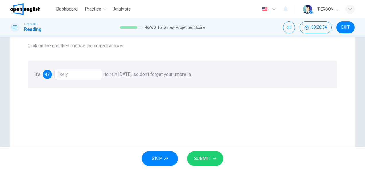
click at [205, 161] on span "SUBMIT" at bounding box center [202, 159] width 17 height 8
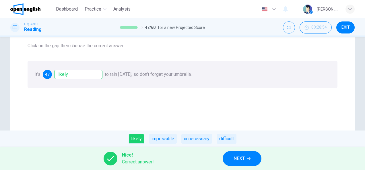
click at [257, 158] on button "NEXT" at bounding box center [242, 159] width 39 height 15
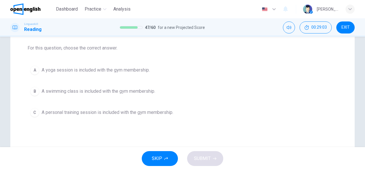
click at [90, 113] on span "A personal training session is included with the gym membership." at bounding box center [108, 112] width 132 height 7
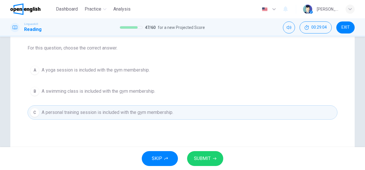
click at [204, 160] on span "SUBMIT" at bounding box center [202, 159] width 17 height 8
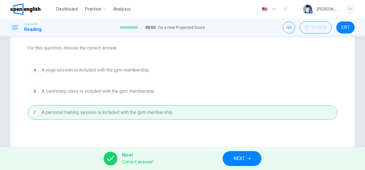
click at [239, 158] on span "NEXT" at bounding box center [239, 159] width 11 height 8
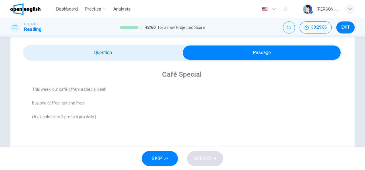
scroll to position [29, 0]
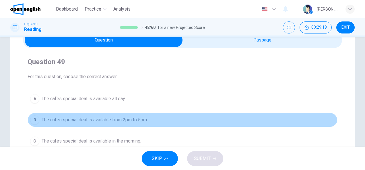
click at [101, 119] on span "The cafés special deal is available from 2pm to 5pm." at bounding box center [95, 120] width 106 height 7
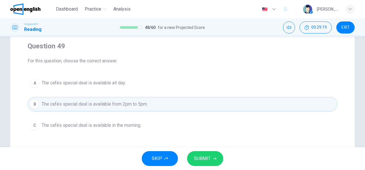
scroll to position [57, 0]
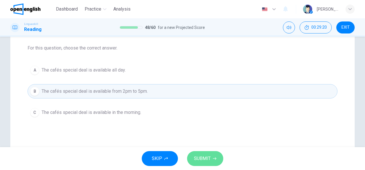
click at [198, 161] on span "SUBMIT" at bounding box center [202, 159] width 17 height 8
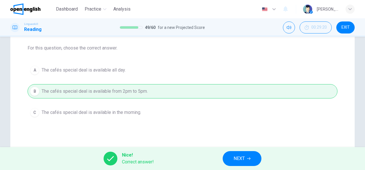
click at [248, 162] on button "NEXT" at bounding box center [242, 159] width 39 height 15
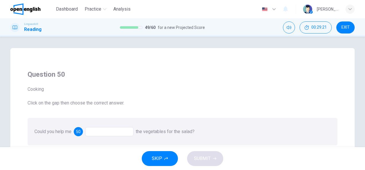
scroll to position [29, 0]
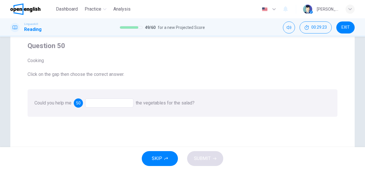
click at [94, 102] on div at bounding box center [109, 103] width 48 height 9
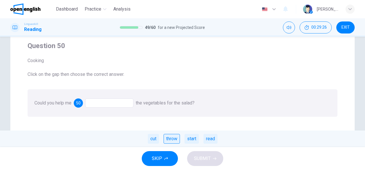
click at [164, 140] on div "throw" at bounding box center [172, 139] width 16 height 10
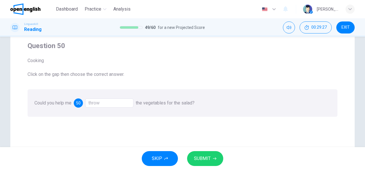
click at [98, 103] on div "throw" at bounding box center [109, 103] width 48 height 9
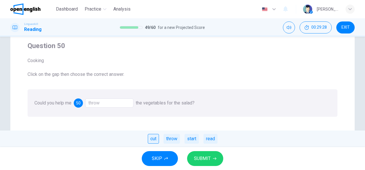
click at [156, 140] on div "cut" at bounding box center [153, 139] width 11 height 10
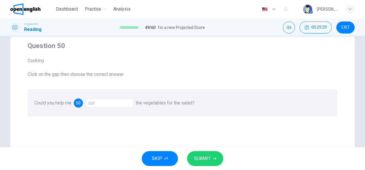
click at [207, 158] on span "SUBMIT" at bounding box center [202, 159] width 17 height 8
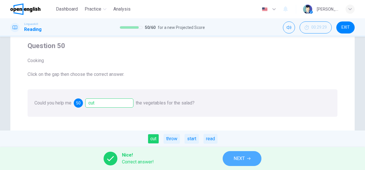
click at [242, 159] on span "NEXT" at bounding box center [239, 159] width 11 height 8
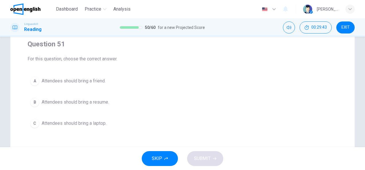
scroll to position [57, 0]
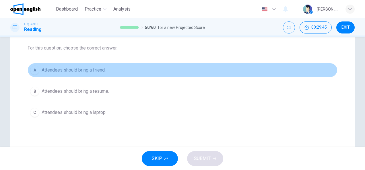
click at [98, 71] on span "Attendees should bring a friend." at bounding box center [74, 70] width 64 height 7
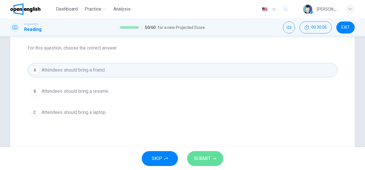
click at [202, 159] on span "SUBMIT" at bounding box center [202, 159] width 17 height 8
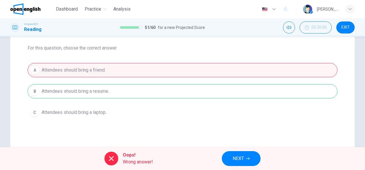
click at [230, 155] on button "NEXT" at bounding box center [241, 159] width 39 height 15
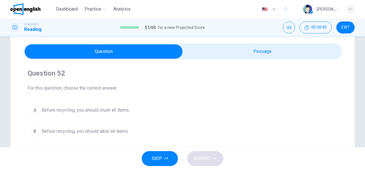
scroll to position [29, 0]
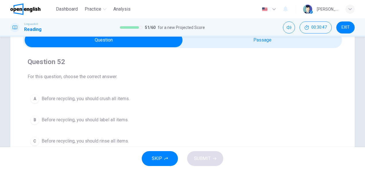
click at [111, 142] on span "Before recycling, you should rinse all items." at bounding box center [85, 141] width 87 height 7
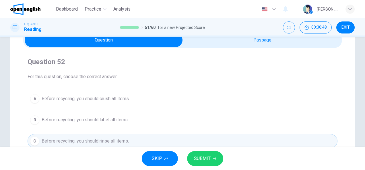
click at [207, 161] on span "SUBMIT" at bounding box center [202, 159] width 17 height 8
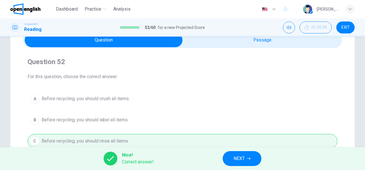
click at [235, 160] on span "NEXT" at bounding box center [239, 159] width 11 height 8
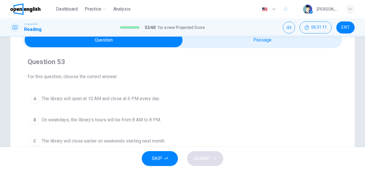
click at [129, 118] on span "On weekdays, the library's hours will be from 8 AM to 8 PM." at bounding box center [101, 120] width 119 height 7
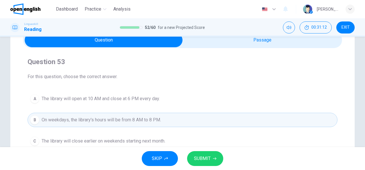
scroll to position [57, 0]
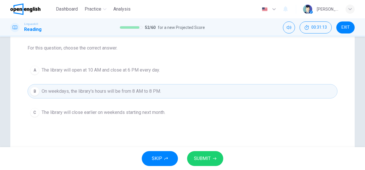
click at [204, 157] on span "SUBMIT" at bounding box center [202, 159] width 17 height 8
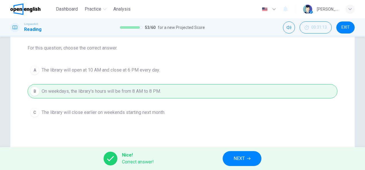
click at [248, 158] on icon "button" at bounding box center [248, 158] width 3 height 3
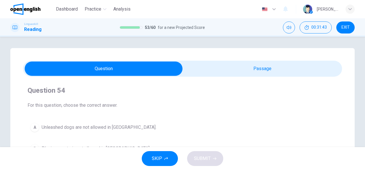
scroll to position [29, 0]
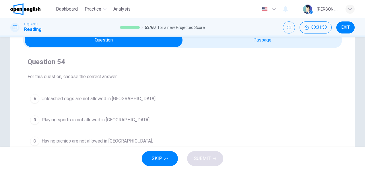
click at [103, 99] on span "Unleashed dogs are not allowed in City Park." at bounding box center [99, 99] width 115 height 7
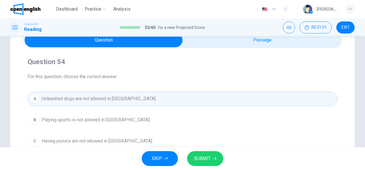
click at [202, 156] on span "SUBMIT" at bounding box center [202, 159] width 17 height 8
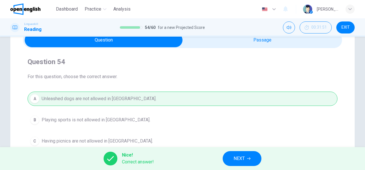
click at [230, 157] on button "NEXT" at bounding box center [242, 159] width 39 height 15
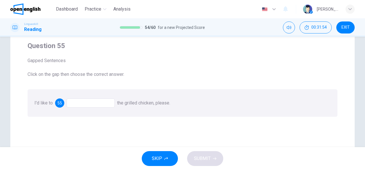
click at [80, 106] on div at bounding box center [91, 103] width 48 height 9
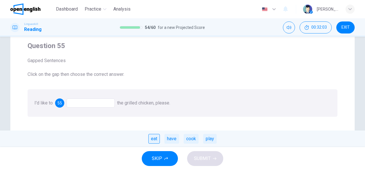
click at [156, 140] on div "eat" at bounding box center [153, 139] width 11 height 10
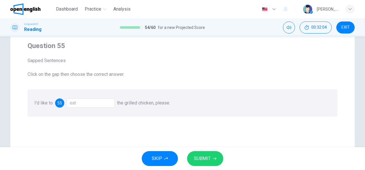
click at [207, 159] on span "SUBMIT" at bounding box center [202, 159] width 17 height 8
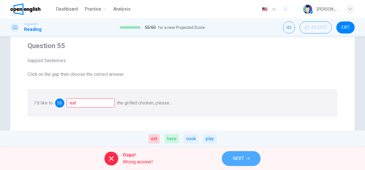
click at [238, 159] on span "NEXT" at bounding box center [238, 159] width 11 height 8
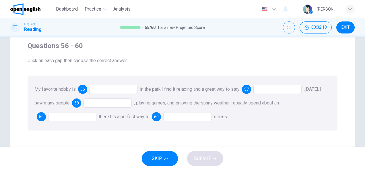
click at [114, 90] on div at bounding box center [114, 89] width 48 height 9
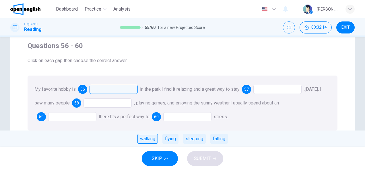
click at [143, 141] on div "walking" at bounding box center [147, 139] width 20 height 10
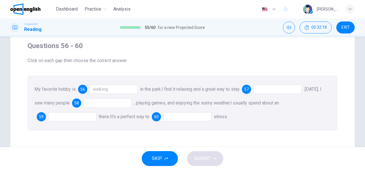
click at [266, 92] on div at bounding box center [277, 89] width 48 height 9
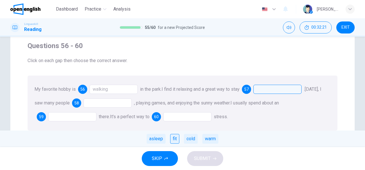
click at [176, 143] on div "fit" at bounding box center [174, 139] width 9 height 10
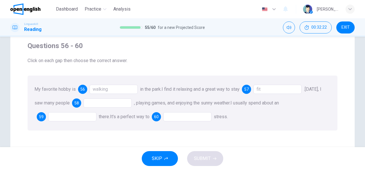
click at [121, 106] on div at bounding box center [107, 103] width 48 height 9
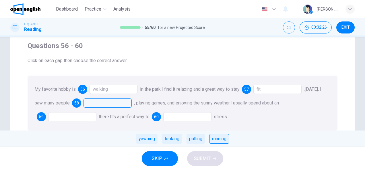
click at [216, 140] on div "running" at bounding box center [219, 139] width 20 height 10
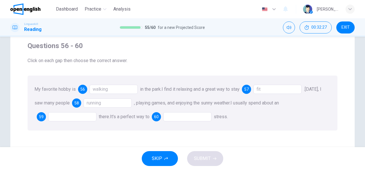
click at [57, 120] on div at bounding box center [72, 116] width 48 height 9
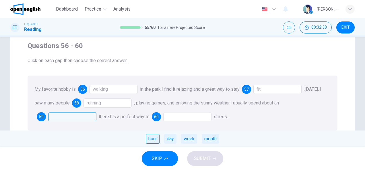
click at [154, 139] on div "hour" at bounding box center [153, 139] width 14 height 10
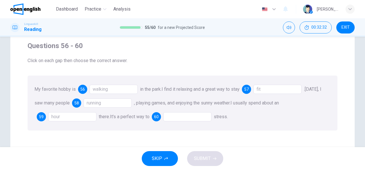
click at [182, 118] on div at bounding box center [187, 116] width 48 height 9
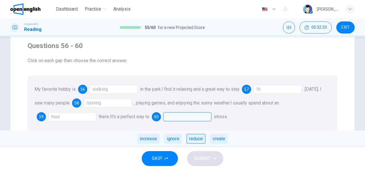
click at [191, 138] on div "reduce" at bounding box center [196, 139] width 19 height 10
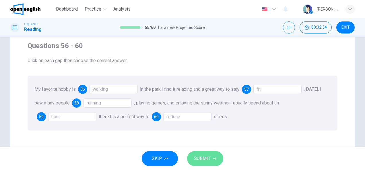
click at [203, 156] on span "SUBMIT" at bounding box center [202, 159] width 17 height 8
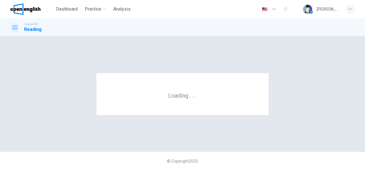
scroll to position [0, 0]
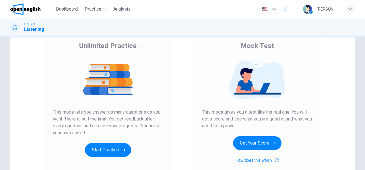
scroll to position [86, 0]
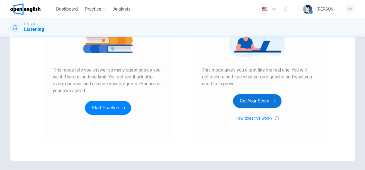
click at [255, 102] on button "Get Your Score" at bounding box center [257, 101] width 48 height 14
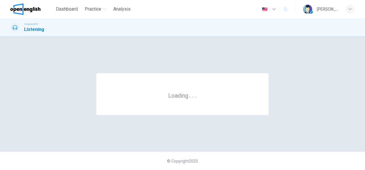
scroll to position [0, 0]
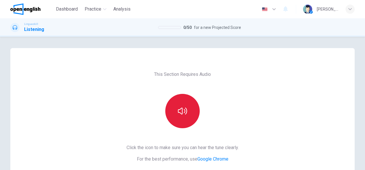
click at [183, 114] on icon "button" at bounding box center [182, 111] width 9 height 9
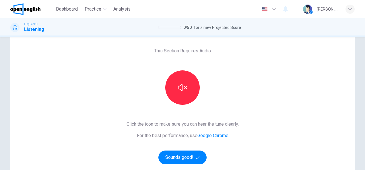
scroll to position [86, 0]
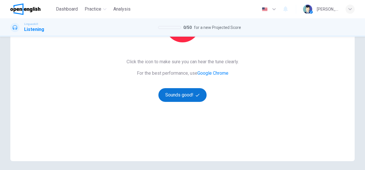
click at [199, 94] on span "button" at bounding box center [198, 96] width 5 height 4
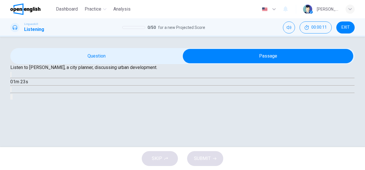
scroll to position [32, 0]
click at [11, 76] on icon "button" at bounding box center [11, 76] width 0 height 0
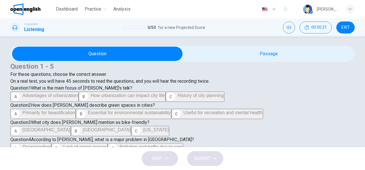
scroll to position [86, 0]
click at [91, 93] on span "How urbanization can impact city life" at bounding box center [128, 95] width 74 height 5
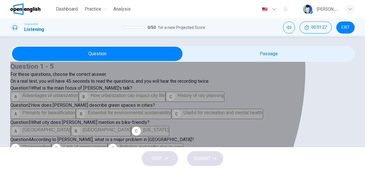
click at [83, 128] on span "Copenhagen" at bounding box center [107, 130] width 48 height 5
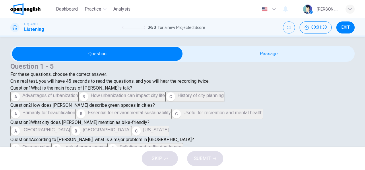
scroll to position [320, 0]
click at [120, 145] on span "Pollution and traffic due to cars" at bounding box center [151, 147] width 63 height 5
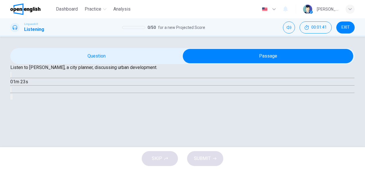
scroll to position [30, 0]
click at [11, 77] on button "button" at bounding box center [10, 74] width 1 height 5
type input "*"
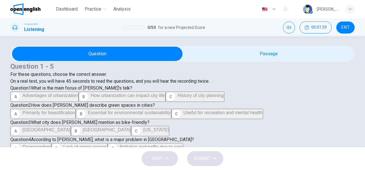
scroll to position [143, 0]
click at [100, 110] on span "Essential for environmental sustainability" at bounding box center [129, 112] width 83 height 5
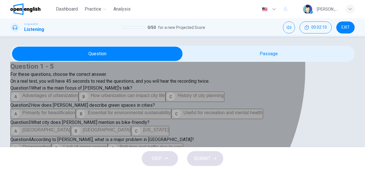
click at [108, 162] on span "To balance development and sustainability" at bounding box center [65, 164] width 86 height 5
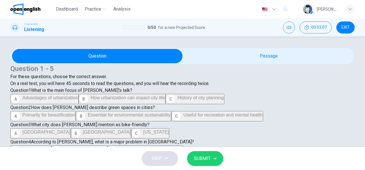
scroll to position [378, 0]
click at [205, 157] on span "SUBMIT" at bounding box center [202, 159] width 17 height 8
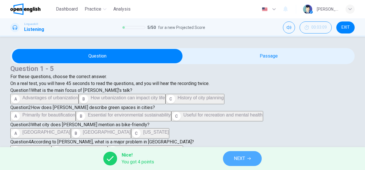
click at [249, 159] on icon "button" at bounding box center [248, 158] width 3 height 3
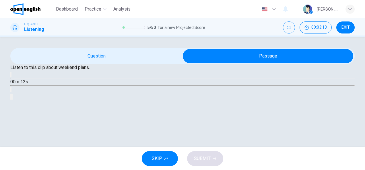
scroll to position [57, 0]
click at [11, 76] on icon "button" at bounding box center [11, 76] width 0 height 0
type input "*"
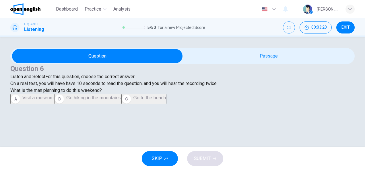
scroll to position [78, 0]
drag, startPoint x: 42, startPoint y: 105, endPoint x: 74, endPoint y: 120, distance: 34.9
click at [66, 100] on span "Go hiking in the mountains" at bounding box center [93, 98] width 54 height 5
click at [205, 157] on span "SUBMIT" at bounding box center [202, 159] width 17 height 8
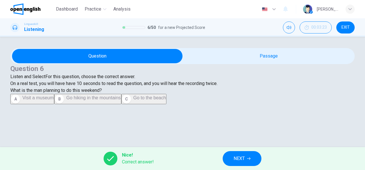
click at [239, 156] on span "NEXT" at bounding box center [239, 159] width 11 height 8
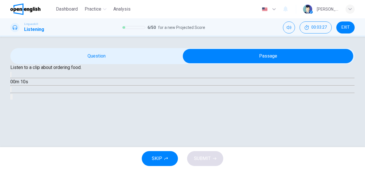
scroll to position [57, 0]
drag, startPoint x: 118, startPoint y: 99, endPoint x: 128, endPoint y: 76, distance: 25.1
click at [18, 83] on icon "button" at bounding box center [14, 79] width 6 height 7
type input "*"
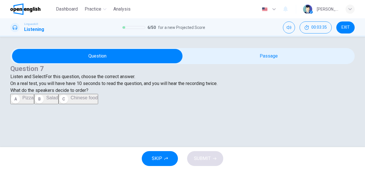
scroll to position [84, 0]
click at [35, 100] on div "B" at bounding box center [39, 99] width 9 height 9
click at [200, 157] on span "SUBMIT" at bounding box center [202, 159] width 17 height 8
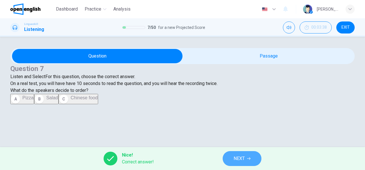
click at [229, 158] on button "NEXT" at bounding box center [242, 159] width 39 height 15
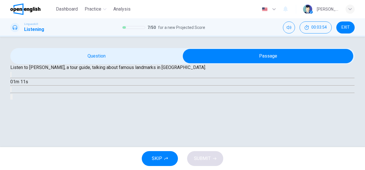
scroll to position [57, 0]
drag, startPoint x: 119, startPoint y: 94, endPoint x: 122, endPoint y: 83, distance: 11.8
click at [11, 76] on icon "button" at bounding box center [11, 76] width 0 height 0
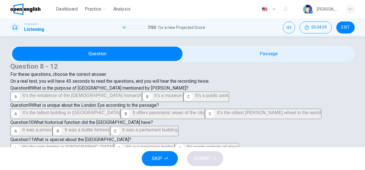
click at [77, 98] on span "It’s the residence of the British monarch" at bounding box center [81, 95] width 119 height 5
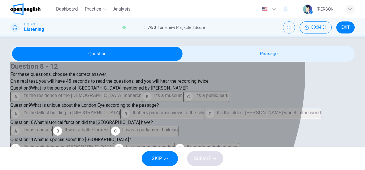
click at [52, 128] on span "It was a prison" at bounding box center [37, 130] width 30 height 5
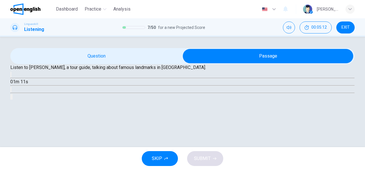
scroll to position [59, 0]
click at [11, 76] on icon "button" at bounding box center [11, 76] width 0 height 0
type input "*"
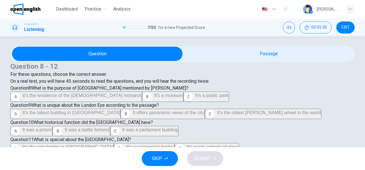
scroll to position [149, 0]
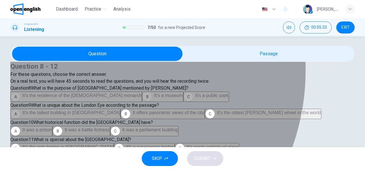
click at [90, 110] on span "It's the tallest building in London" at bounding box center [71, 112] width 98 height 5
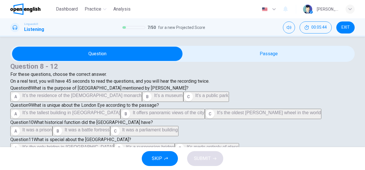
scroll to position [298, 0]
click at [75, 145] on span "It's the only bridge in London" at bounding box center [67, 147] width 91 height 5
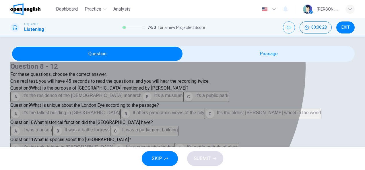
click at [219, 162] on span "They offer new experiences even for frequent visitors" at bounding box center [273, 164] width 108 height 5
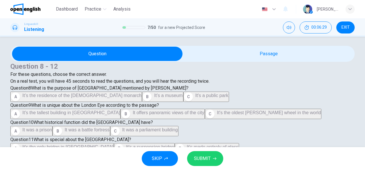
click at [197, 161] on span "SUBMIT" at bounding box center [202, 159] width 17 height 8
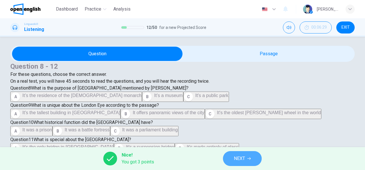
click at [238, 158] on span "NEXT" at bounding box center [239, 159] width 11 height 8
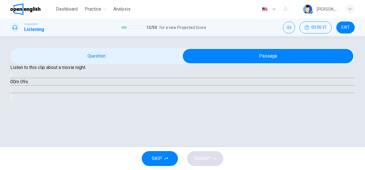
scroll to position [57, 0]
click at [18, 83] on icon "button" at bounding box center [14, 79] width 6 height 7
type input "*"
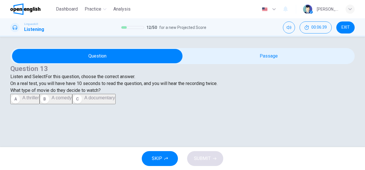
scroll to position [84, 0]
click at [52, 98] on span "A comedy" at bounding box center [62, 98] width 20 height 5
click at [207, 158] on span "SUBMIT" at bounding box center [202, 159] width 17 height 8
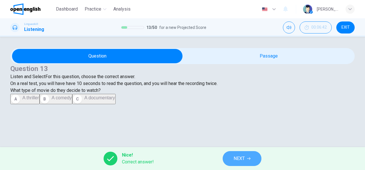
click at [254, 152] on button "NEXT" at bounding box center [242, 159] width 39 height 15
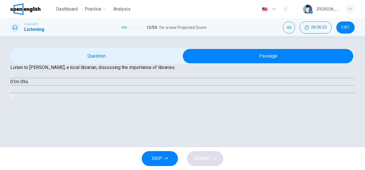
scroll to position [57, 0]
click at [18, 83] on icon "button" at bounding box center [14, 79] width 6 height 7
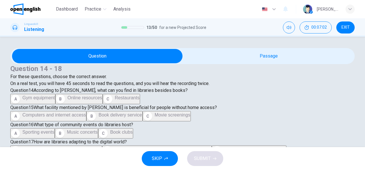
click at [67, 100] on span "Online resources" at bounding box center [84, 98] width 35 height 5
click at [86, 113] on span "Computers and internet access" at bounding box center [53, 115] width 63 height 5
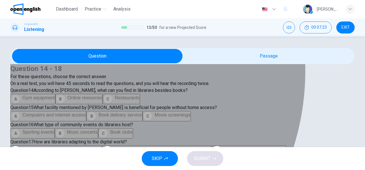
click at [98, 129] on button "C Book clubs" at bounding box center [115, 134] width 35 height 10
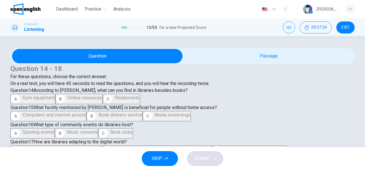
scroll to position [287, 0]
click at [102, 147] on span "By offering e-books and online courses" at bounding box center [61, 149] width 79 height 5
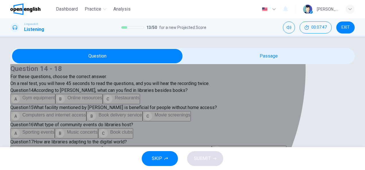
click at [95, 164] on span "Providing job interview clothes and on-the-job training" at bounding box center [76, 166] width 109 height 5
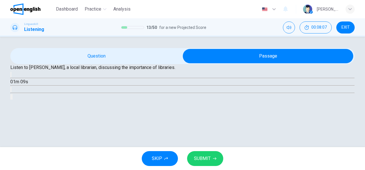
scroll to position [59, 0]
click at [11, 77] on button "button" at bounding box center [10, 74] width 1 height 5
type input "*"
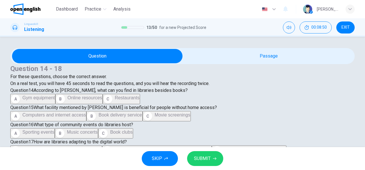
scroll to position [378, 0]
click at [202, 158] on span "SUBMIT" at bounding box center [202, 159] width 17 height 8
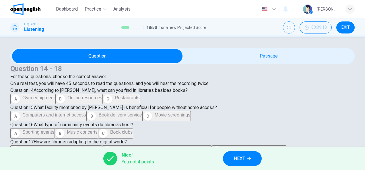
click at [244, 157] on span "NEXT" at bounding box center [239, 159] width 11 height 8
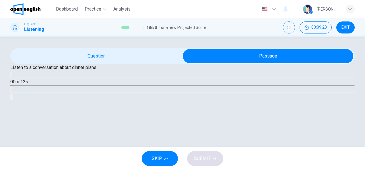
scroll to position [57, 0]
click at [11, 77] on button "button" at bounding box center [10, 74] width 1 height 5
type input "*"
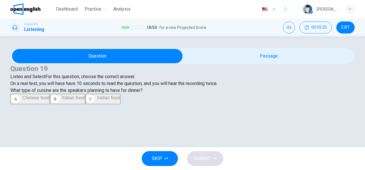
scroll to position [84, 0]
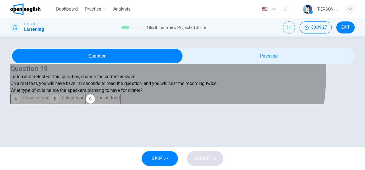
click at [59, 99] on button "B Italian food" at bounding box center [67, 99] width 35 height 10
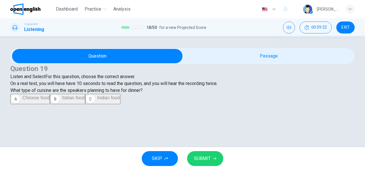
click at [196, 155] on span "SUBMIT" at bounding box center [202, 159] width 17 height 8
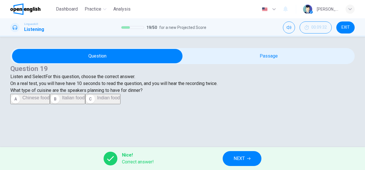
click at [241, 161] on span "NEXT" at bounding box center [239, 159] width 11 height 8
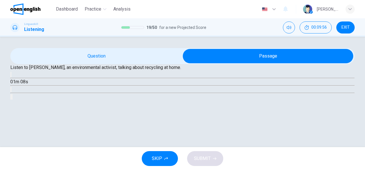
scroll to position [30, 0]
drag, startPoint x: 116, startPoint y: 124, endPoint x: 112, endPoint y: 84, distance: 39.7
click at [18, 83] on icon "button" at bounding box center [14, 79] width 6 height 7
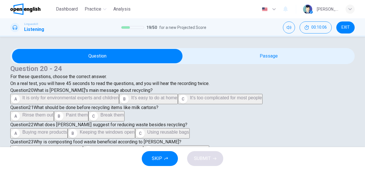
scroll to position [86, 0]
click at [131, 96] on span "It's easy to do at home" at bounding box center [154, 98] width 46 height 5
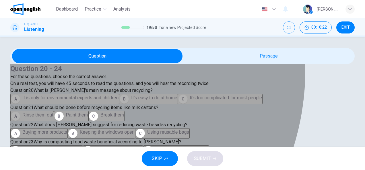
click at [53, 118] on span "Rinse them out" at bounding box center [37, 115] width 31 height 5
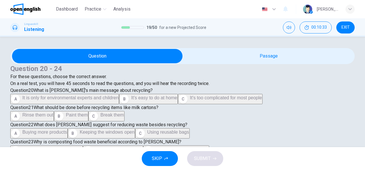
scroll to position [224, 0]
click at [147, 130] on span "Using reusable bags" at bounding box center [168, 132] width 42 height 5
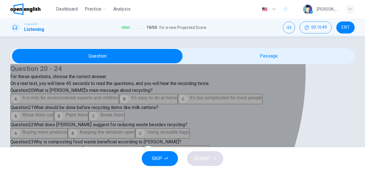
click at [95, 147] on span "It reduces landfill waste" at bounding box center [119, 149] width 48 height 5
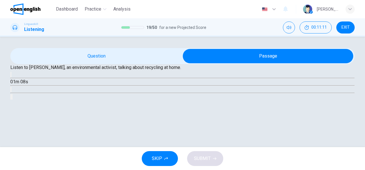
scroll to position [30, 0]
drag, startPoint x: 118, startPoint y: 123, endPoint x: 125, endPoint y: 86, distance: 37.6
click at [11, 77] on button "button" at bounding box center [10, 74] width 1 height 5
type input "*"
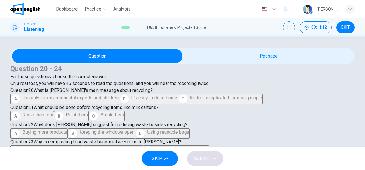
scroll to position [2, 0]
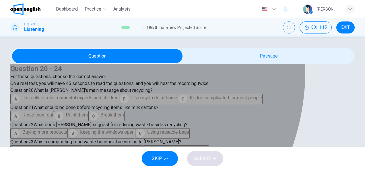
click at [153, 164] on span "Taking waste to a recycling center" at bounding box center [187, 166] width 69 height 5
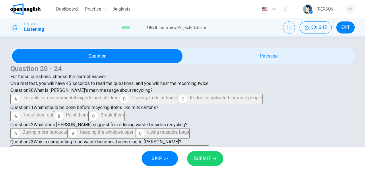
scroll to position [378, 0]
click at [206, 159] on span "SUBMIT" at bounding box center [202, 159] width 17 height 8
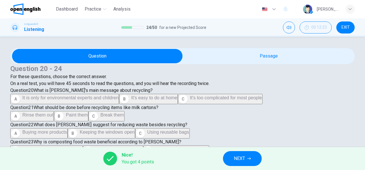
scroll to position [349, 0]
click at [246, 159] on button "NEXT" at bounding box center [242, 159] width 39 height 15
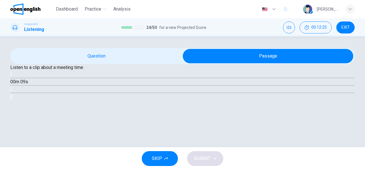
scroll to position [57, 0]
click at [11, 76] on icon "button" at bounding box center [11, 76] width 0 height 0
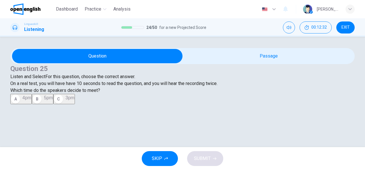
scroll to position [84, 0]
click at [54, 104] on div "C" at bounding box center [58, 99] width 9 height 9
click at [200, 160] on span "SUBMIT" at bounding box center [202, 159] width 17 height 8
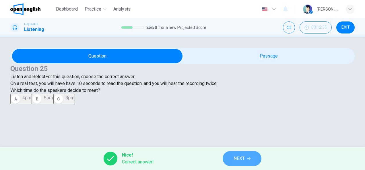
click at [242, 163] on span "NEXT" at bounding box center [239, 159] width 11 height 8
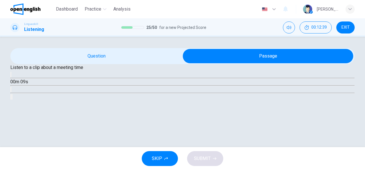
scroll to position [59, 0]
click at [11, 77] on button "button" at bounding box center [10, 74] width 1 height 5
type input "*"
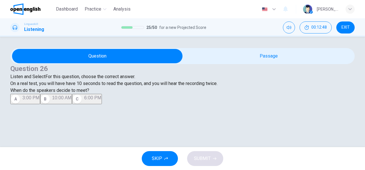
scroll to position [55, 0]
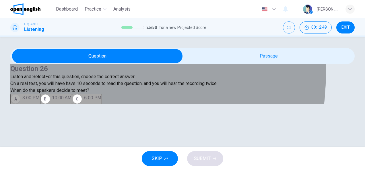
click at [20, 104] on div "A" at bounding box center [15, 99] width 9 height 9
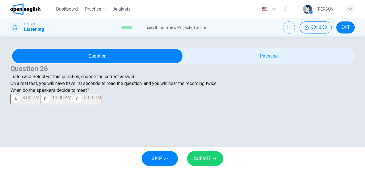
click at [206, 158] on span "SUBMIT" at bounding box center [202, 159] width 17 height 8
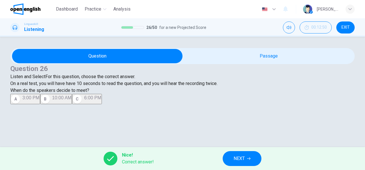
click at [238, 161] on span "NEXT" at bounding box center [239, 159] width 11 height 8
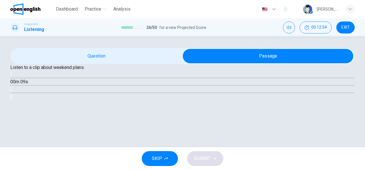
scroll to position [57, 0]
drag, startPoint x: 116, startPoint y: 97, endPoint x: 105, endPoint y: 84, distance: 16.9
click at [18, 83] on icon "button" at bounding box center [14, 79] width 6 height 7
type input "*"
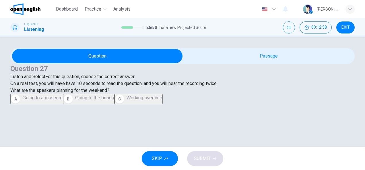
scroll to position [84, 0]
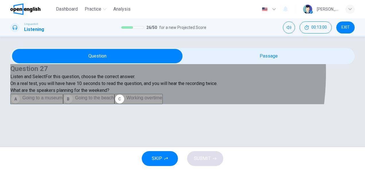
click at [75, 100] on span "Going to the beach" at bounding box center [94, 98] width 39 height 5
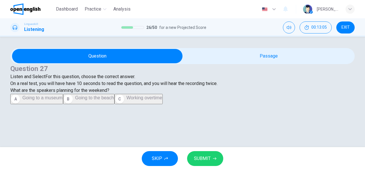
click at [203, 157] on span "SUBMIT" at bounding box center [202, 159] width 17 height 8
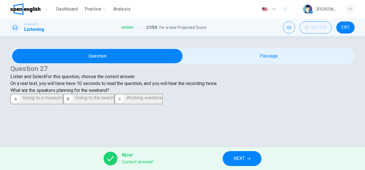
click at [245, 155] on button "NEXT" at bounding box center [242, 159] width 39 height 15
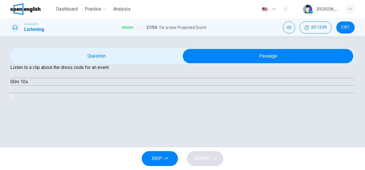
scroll to position [57, 0]
click at [11, 76] on icon "button" at bounding box center [11, 76] width 0 height 0
type input "*"
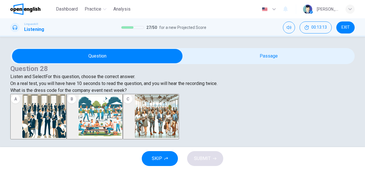
scroll to position [86, 0]
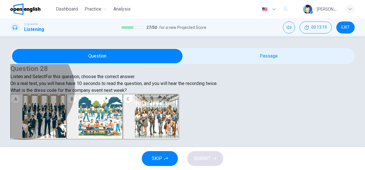
click at [178, 101] on img "button" at bounding box center [157, 117] width 44 height 44
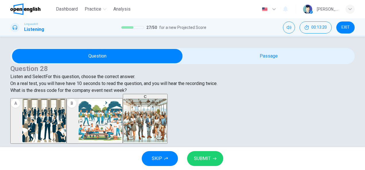
click at [206, 156] on span "SUBMIT" at bounding box center [202, 159] width 17 height 8
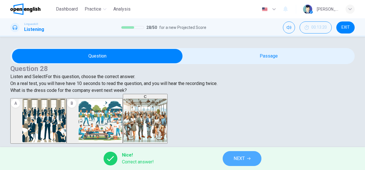
click at [246, 157] on button "NEXT" at bounding box center [242, 159] width 39 height 15
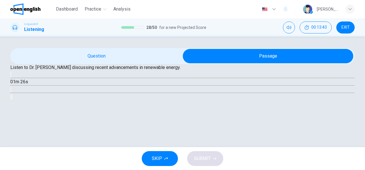
scroll to position [59, 0]
click at [18, 83] on icon "button" at bounding box center [14, 79] width 6 height 7
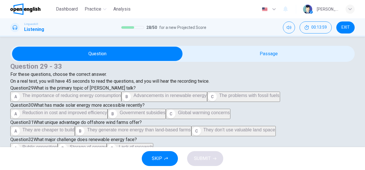
scroll to position [57, 0]
click at [121, 98] on span "The importance of reducing energy consumption" at bounding box center [71, 95] width 98 height 5
click at [108, 109] on button "A Reduction in cost and improved efficiency" at bounding box center [58, 114] width 97 height 10
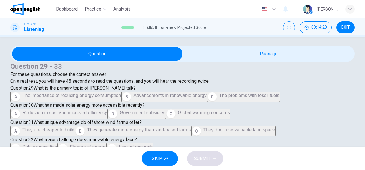
click at [119, 128] on span "They generate more energy than land-based farms" at bounding box center [139, 130] width 104 height 5
click at [82, 162] on span "Global cooperation" at bounding box center [101, 164] width 38 height 5
click at [119, 145] on span "Lack of research" at bounding box center [136, 147] width 34 height 5
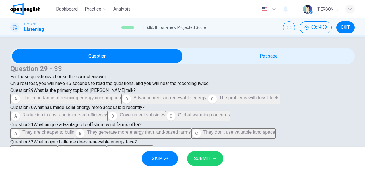
scroll to position [86, 0]
click at [133, 96] on span "Advancements in renewable energy" at bounding box center [169, 98] width 73 height 5
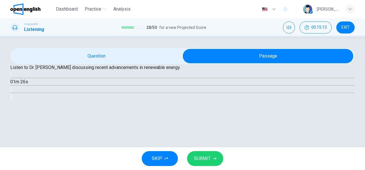
scroll to position [59, 0]
drag, startPoint x: 117, startPoint y: 98, endPoint x: 116, endPoint y: 87, distance: 10.9
click at [11, 76] on icon "button" at bounding box center [11, 76] width 0 height 0
type input "*"
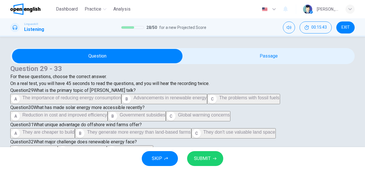
scroll to position [258, 0]
click at [201, 158] on span "SUBMIT" at bounding box center [202, 159] width 17 height 8
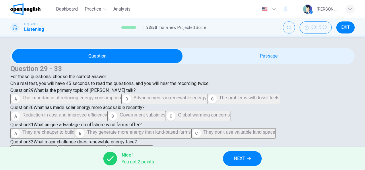
scroll to position [378, 0]
click at [253, 155] on button "NEXT" at bounding box center [242, 159] width 39 height 15
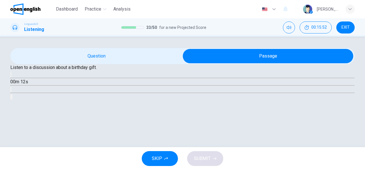
scroll to position [57, 0]
click at [11, 76] on icon "button" at bounding box center [11, 76] width 0 height 0
type input "*"
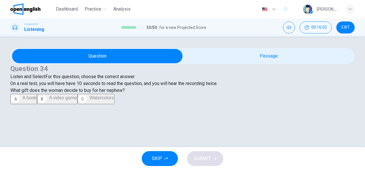
scroll to position [2, 0]
click at [90, 100] on span "Watercolors" at bounding box center [102, 98] width 24 height 5
click at [201, 159] on span "SUBMIT" at bounding box center [202, 159] width 17 height 8
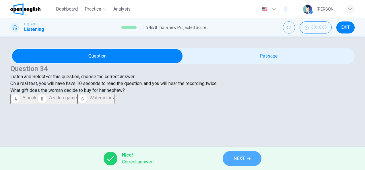
click at [239, 158] on span "NEXT" at bounding box center [239, 159] width 11 height 8
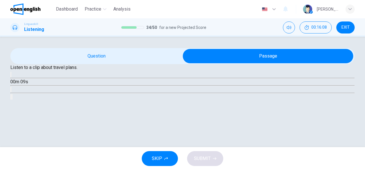
scroll to position [57, 0]
click at [11, 76] on icon "button" at bounding box center [11, 76] width 0 height 0
type input "*"
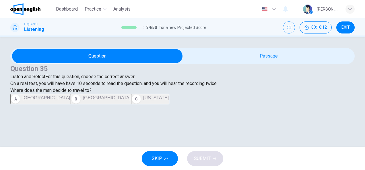
scroll to position [84, 0]
click at [71, 102] on div "B" at bounding box center [75, 99] width 9 height 9
click at [207, 160] on span "SUBMIT" at bounding box center [202, 159] width 17 height 8
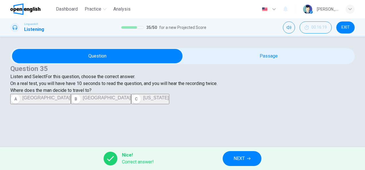
click at [246, 156] on button "NEXT" at bounding box center [242, 159] width 39 height 15
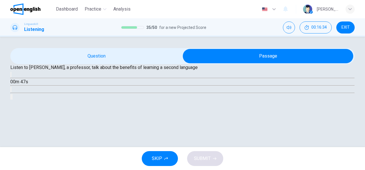
scroll to position [57, 0]
drag, startPoint x: 118, startPoint y: 95, endPoint x: 126, endPoint y: 74, distance: 22.9
click at [11, 76] on icon "button" at bounding box center [11, 76] width 0 height 0
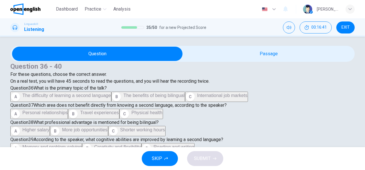
click at [123, 98] on span "The benefits of being bilingual" at bounding box center [153, 95] width 61 height 5
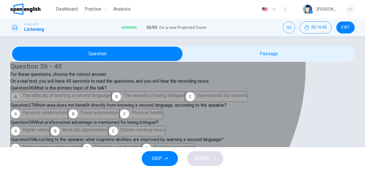
click at [111, 98] on span "The difficulty of learning a second language" at bounding box center [66, 95] width 88 height 5
click at [123, 98] on span "The benefits of being bilingual" at bounding box center [153, 95] width 61 height 5
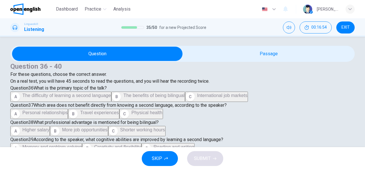
scroll to position [143, 0]
click at [80, 110] on span "Travel experiences" at bounding box center [99, 112] width 39 height 5
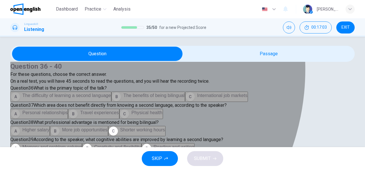
click at [75, 128] on span "More job opportunities" at bounding box center [84, 130] width 45 height 5
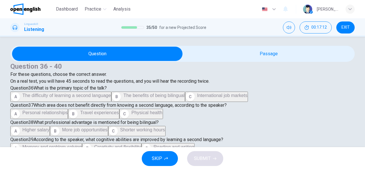
scroll to position [275, 0]
click at [81, 145] on span "Memory and problem-solving" at bounding box center [51, 147] width 59 height 5
click at [171, 162] on span "It delays the onset of dementia" at bounding box center [202, 164] width 63 height 5
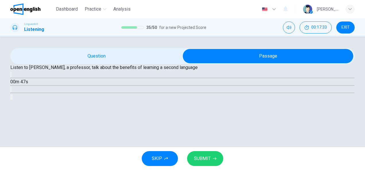
scroll to position [30, 0]
click at [11, 76] on icon "button" at bounding box center [11, 76] width 0 height 0
type input "*"
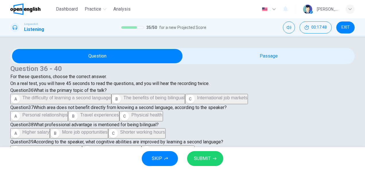
scroll to position [143, 0]
click at [211, 156] on button "SUBMIT" at bounding box center [205, 159] width 36 height 15
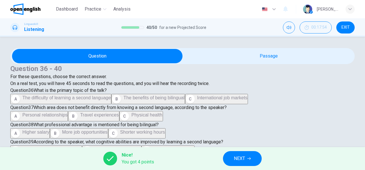
scroll to position [172, 0]
click at [245, 159] on span "NEXT" at bounding box center [239, 159] width 11 height 8
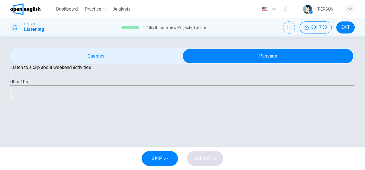
scroll to position [57, 0]
drag, startPoint x: 116, startPoint y: 99, endPoint x: 122, endPoint y: 80, distance: 20.2
click at [11, 76] on icon "button" at bounding box center [11, 76] width 0 height 0
type input "*"
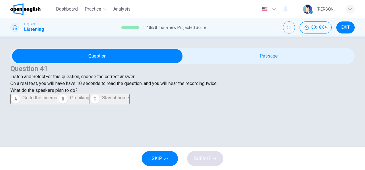
scroll to position [84, 0]
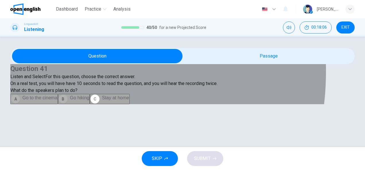
click at [58, 102] on button "B Go hiking" at bounding box center [74, 99] width 32 height 10
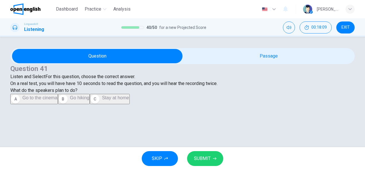
click at [201, 157] on span "SUBMIT" at bounding box center [202, 159] width 17 height 8
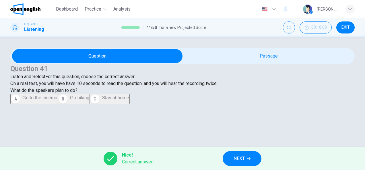
click at [243, 157] on span "NEXT" at bounding box center [239, 159] width 11 height 8
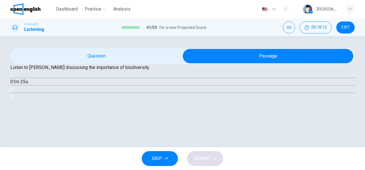
scroll to position [57, 0]
click at [11, 76] on icon "button" at bounding box center [11, 76] width 0 height 0
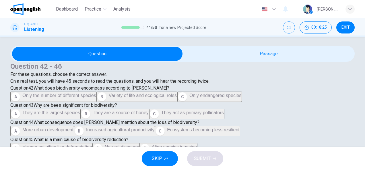
click at [109, 98] on span "Variety of life and ecological roles" at bounding box center [143, 95] width 68 height 5
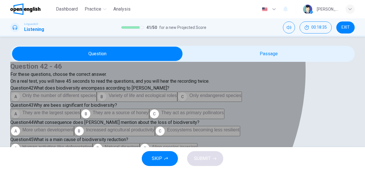
click at [80, 110] on span "They are the largest species" at bounding box center [51, 112] width 58 height 5
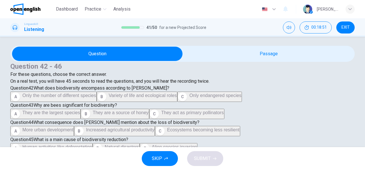
scroll to position [230, 0]
click at [167, 128] on span "Ecosystems becoming less resilient" at bounding box center [203, 130] width 73 height 5
click at [92, 145] on span "Human activities like deforestation" at bounding box center [57, 147] width 70 height 5
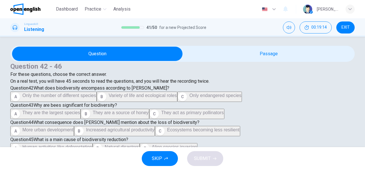
click at [112, 162] on span "Reducing waste and supporting sustainable products" at bounding box center [165, 164] width 108 height 5
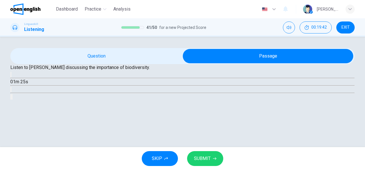
scroll to position [30, 0]
click at [18, 83] on icon "button" at bounding box center [14, 79] width 6 height 7
type input "*"
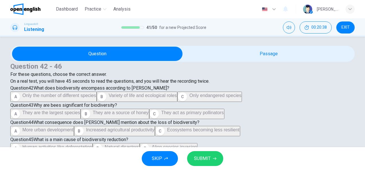
scroll to position [373, 0]
click at [216, 160] on button "SUBMIT" at bounding box center [205, 159] width 36 height 15
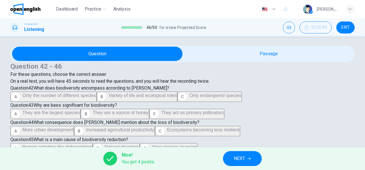
scroll to position [172, 0]
click at [242, 158] on span "NEXT" at bounding box center [239, 159] width 11 height 8
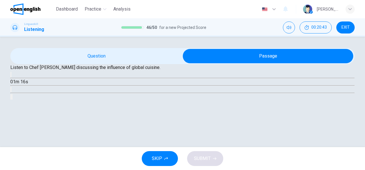
scroll to position [57, 0]
click at [11, 76] on icon "button" at bounding box center [11, 76] width 0 height 0
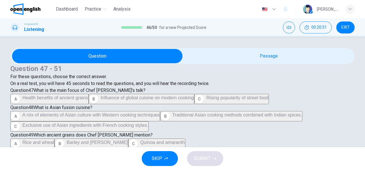
scroll to position [86, 0]
click at [103, 96] on span "Influence of global cuisine on modern cooking" at bounding box center [147, 98] width 93 height 5
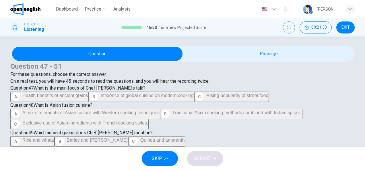
scroll to position [287, 0]
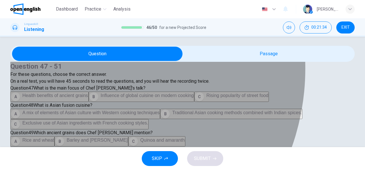
click at [70, 155] on span "To maintain authenticity" at bounding box center [46, 157] width 48 height 5
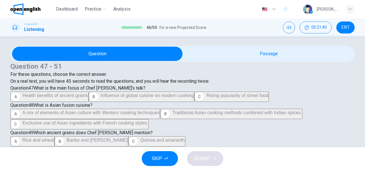
scroll to position [378, 0]
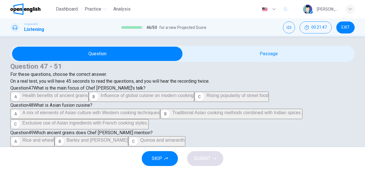
scroll to position [234, 0]
click at [140, 138] on span "Quinoa and amaranth" at bounding box center [162, 140] width 44 height 5
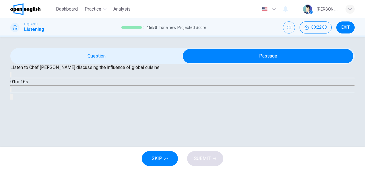
scroll to position [59, 0]
click at [11, 76] on icon "button" at bounding box center [11, 76] width 0 height 0
type input "*"
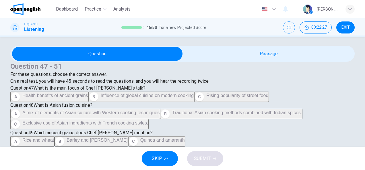
scroll to position [143, 0]
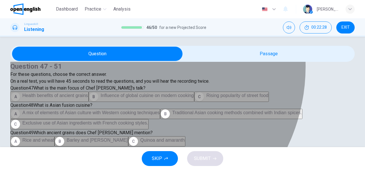
click at [129, 110] on span "A mix of elements of Asian culture with Western cooking techniques" at bounding box center [90, 112] width 137 height 5
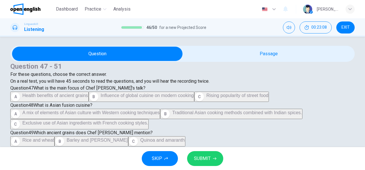
scroll to position [292, 0]
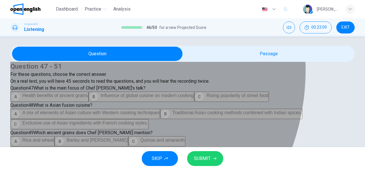
click at [88, 155] on span "To avoid cultural appropriation" at bounding box center [113, 157] width 61 height 5
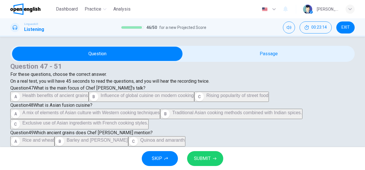
scroll to position [320, 0]
click at [207, 157] on span "SUBMIT" at bounding box center [202, 159] width 17 height 8
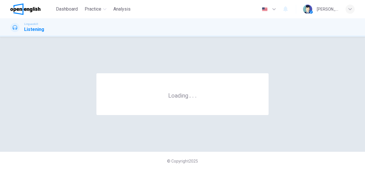
scroll to position [0, 0]
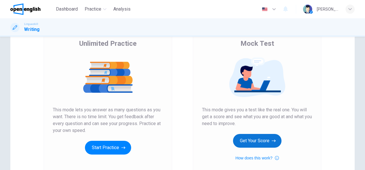
scroll to position [86, 0]
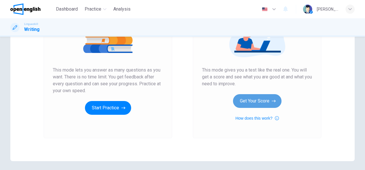
click at [249, 98] on button "Get Your Score" at bounding box center [257, 101] width 48 height 14
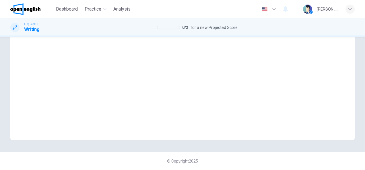
scroll to position [21, 0]
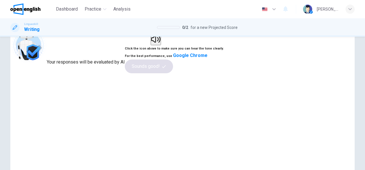
click at [160, 43] on icon "button" at bounding box center [155, 39] width 9 height 7
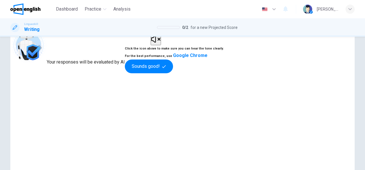
scroll to position [107, 0]
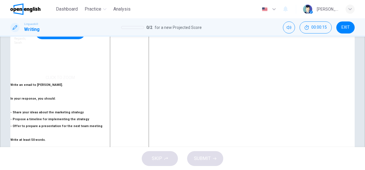
scroll to position [143, 0]
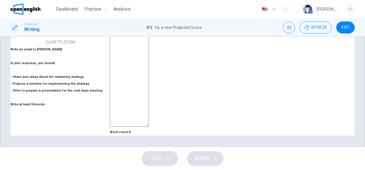
click at [149, 63] on textarea at bounding box center [129, 30] width 39 height 194
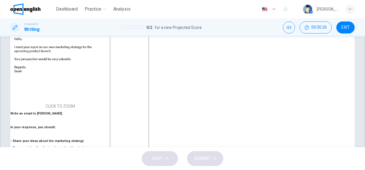
scroll to position [0, 0]
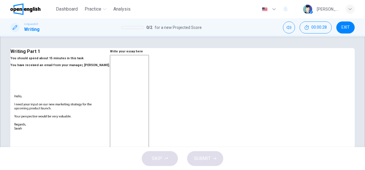
type textarea "*"
type textarea "**"
type textarea "*"
type textarea "***"
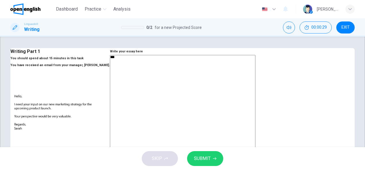
type textarea "*"
type textarea "****"
type textarea "*"
type textarea "*****"
type textarea "*"
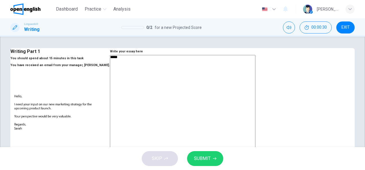
type textarea "*****"
type textarea "*"
type textarea "*******"
type textarea "*"
type textarea "********"
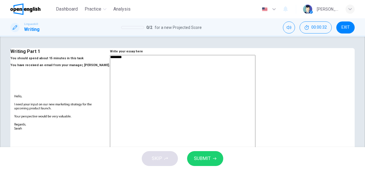
type textarea "*"
type textarea "*********"
type textarea "*"
type textarea "**********"
type textarea "*"
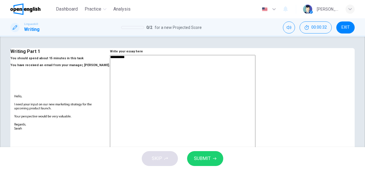
type textarea "**********"
type textarea "*"
type textarea "**********"
type textarea "*"
type textarea "**********"
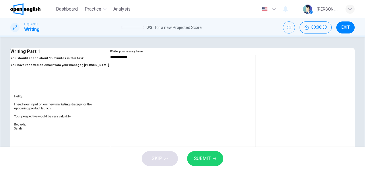
type textarea "*"
type textarea "**********"
type textarea "*"
type textarea "**********"
type textarea "*"
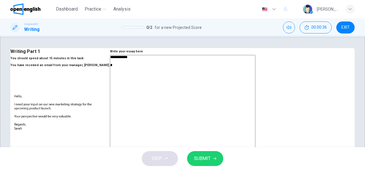
type textarea "**********"
type textarea "*"
type textarea "**********"
type textarea "*"
type textarea "**********"
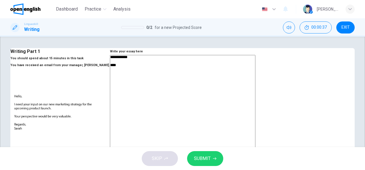
type textarea "*"
type textarea "**********"
type textarea "*"
type textarea "**********"
type textarea "*"
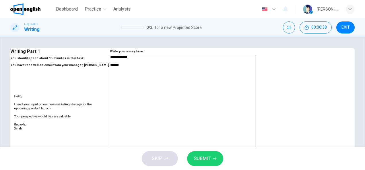
type textarea "**********"
type textarea "*"
type textarea "**********"
type textarea "*"
type textarea "**********"
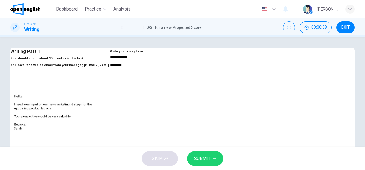
type textarea "*"
type textarea "**********"
type textarea "*"
type textarea "**********"
type textarea "*"
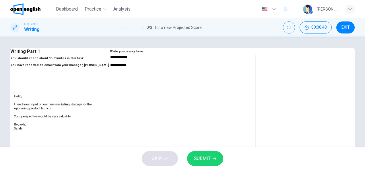
type textarea "**********"
type textarea "*"
type textarea "**********"
type textarea "*"
type textarea "**********"
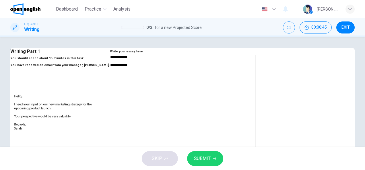
type textarea "*"
type textarea "**********"
type textarea "*"
type textarea "**********"
type textarea "*"
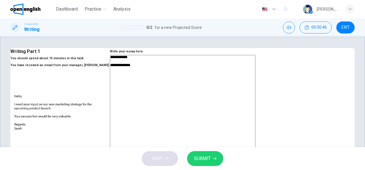
type textarea "**********"
type textarea "*"
type textarea "**********"
type textarea "*"
type textarea "**********"
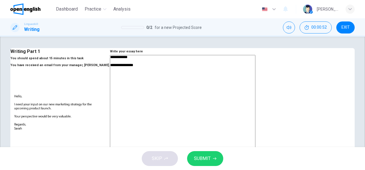
type textarea "*"
type textarea "**********"
type textarea "*"
type textarea "**********"
type textarea "*"
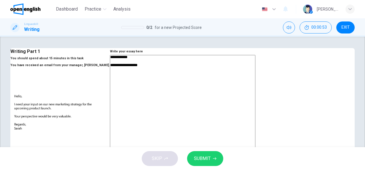
type textarea "**********"
type textarea "*"
type textarea "**********"
type textarea "*"
type textarea "**********"
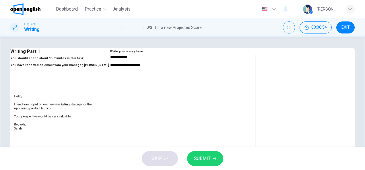
type textarea "*"
type textarea "**********"
type textarea "*"
type textarea "**********"
type textarea "*"
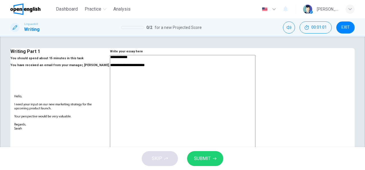
type textarea "**********"
type textarea "*"
type textarea "**********"
type textarea "*"
type textarea "**********"
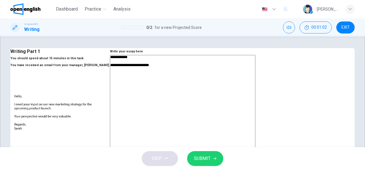
type textarea "*"
type textarea "**********"
type textarea "*"
type textarea "**********"
type textarea "*"
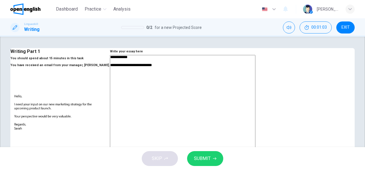
type textarea "**********"
type textarea "*"
type textarea "**********"
type textarea "*"
type textarea "**********"
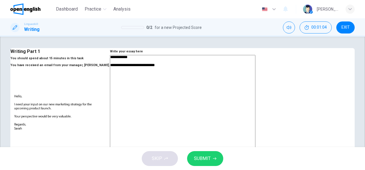
type textarea "*"
type textarea "**********"
type textarea "*"
type textarea "**********"
type textarea "*"
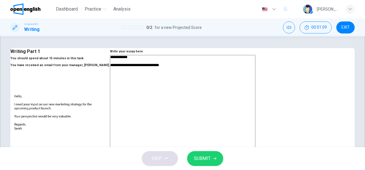
type textarea "**********"
type textarea "*"
type textarea "**********"
type textarea "*"
type textarea "**********"
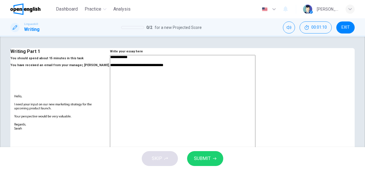
type textarea "*"
type textarea "**********"
type textarea "*"
type textarea "**********"
type textarea "*"
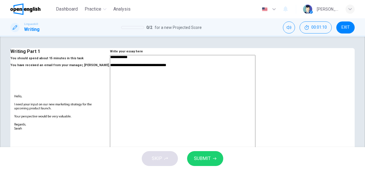
type textarea "**********"
type textarea "*"
type textarea "**********"
type textarea "*"
type textarea "**********"
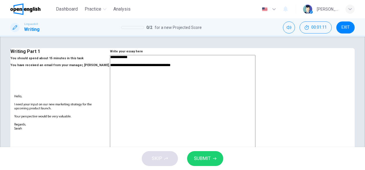
type textarea "*"
type textarea "**********"
type textarea "*"
type textarea "**********"
type textarea "*"
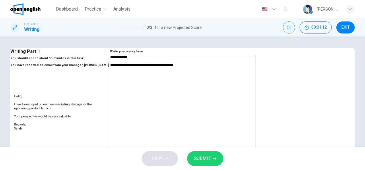
type textarea "**********"
type textarea "*"
type textarea "**********"
type textarea "*"
type textarea "**********"
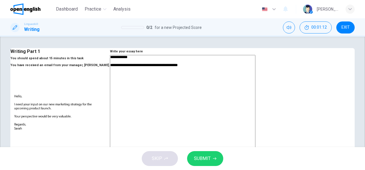
type textarea "*"
type textarea "**********"
type textarea "*"
type textarea "**********"
type textarea "*"
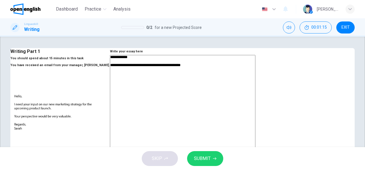
type textarea "**********"
type textarea "*"
type textarea "**********"
type textarea "*"
type textarea "**********"
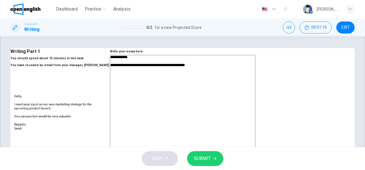
type textarea "*"
type textarea "**********"
type textarea "*"
type textarea "**********"
type textarea "*"
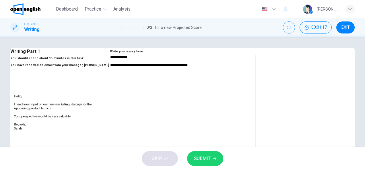
type textarea "**********"
type textarea "*"
type textarea "**********"
type textarea "*"
type textarea "**********"
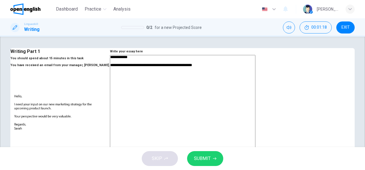
type textarea "*"
type textarea "**********"
type textarea "*"
type textarea "**********"
type textarea "*"
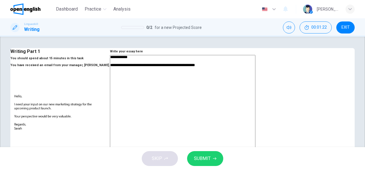
type textarea "**********"
type textarea "*"
type textarea "**********"
type textarea "*"
type textarea "**********"
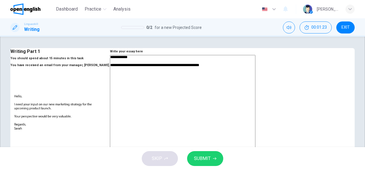
type textarea "*"
type textarea "**********"
type textarea "*"
type textarea "**********"
type textarea "*"
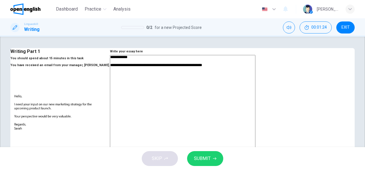
type textarea "**********"
type textarea "*"
type textarea "**********"
type textarea "*"
type textarea "**********"
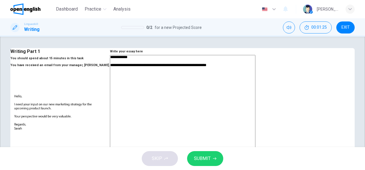
type textarea "*"
type textarea "**********"
type textarea "*"
type textarea "**********"
type textarea "*"
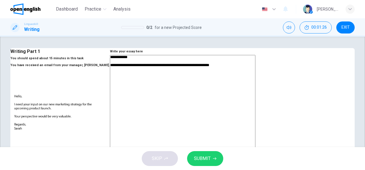
type textarea "**********"
type textarea "*"
type textarea "**********"
type textarea "*"
type textarea "**********"
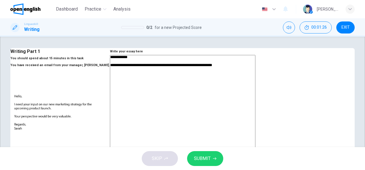
type textarea "*"
type textarea "**********"
type textarea "*"
click at [195, 96] on textarea "**********" at bounding box center [182, 147] width 145 height 184
type textarea "**********"
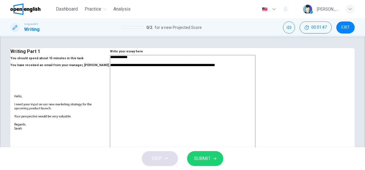
type textarea "*"
type textarea "**********"
type textarea "*"
type textarea "**********"
type textarea "*"
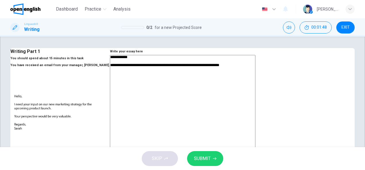
type textarea "**********"
type textarea "*"
type textarea "**********"
type textarea "*"
type textarea "**********"
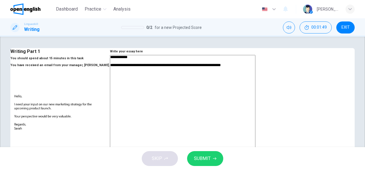
type textarea "*"
type textarea "**********"
type textarea "*"
type textarea "**********"
type textarea "*"
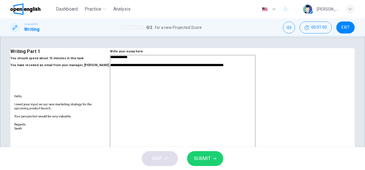
type textarea "**********"
type textarea "*"
type textarea "**********"
type textarea "*"
type textarea "**********"
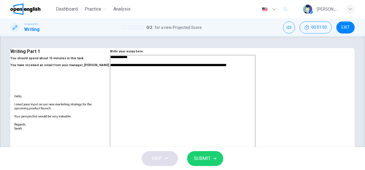
type textarea "*"
click at [234, 96] on textarea "**********" at bounding box center [182, 147] width 145 height 184
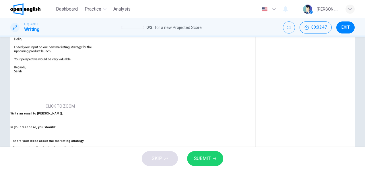
scroll to position [143, 0]
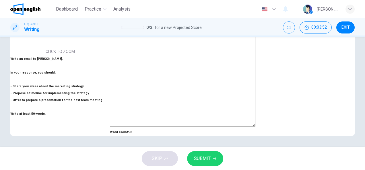
drag, startPoint x: 59, startPoint y: 96, endPoint x: 165, endPoint y: 116, distance: 108.0
click at [110, 97] on h6 "Write an email to [PERSON_NAME]. In your response, you should: - Share your ide…" at bounding box center [60, 87] width 100 height 62
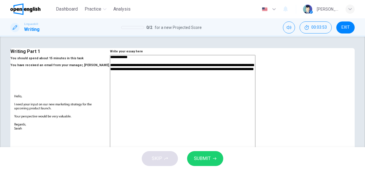
scroll to position [0, 0]
click at [255, 104] on textarea "**********" at bounding box center [182, 147] width 145 height 184
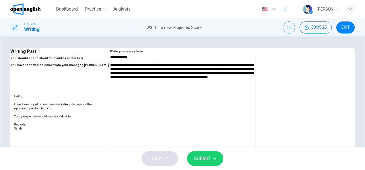
click at [244, 123] on textarea "**********" at bounding box center [182, 147] width 145 height 184
click at [255, 125] on textarea "**********" at bounding box center [182, 147] width 145 height 184
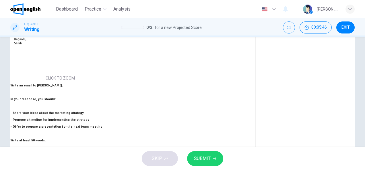
scroll to position [57, 0]
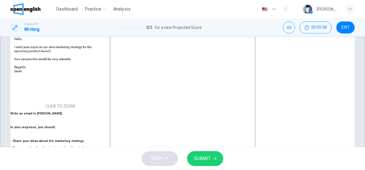
click at [210, 58] on textarea "**********" at bounding box center [182, 90] width 145 height 184
click at [216, 57] on textarea "**********" at bounding box center [182, 90] width 145 height 184
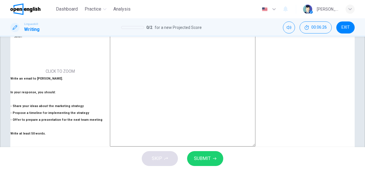
scroll to position [32, 0]
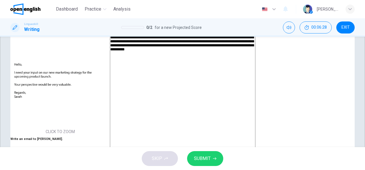
click at [211, 156] on button "SUBMIT" at bounding box center [205, 159] width 36 height 15
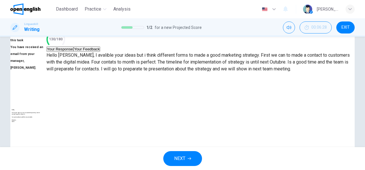
click at [100, 52] on button "Your Feedback" at bounding box center [86, 48] width 27 height 5
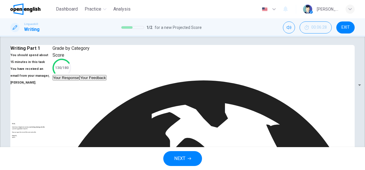
scroll to position [0, 0]
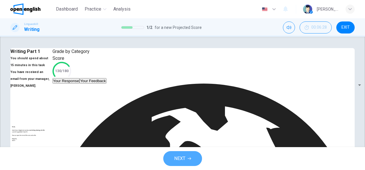
click at [193, 155] on button "NEXT" at bounding box center [182, 159] width 39 height 15
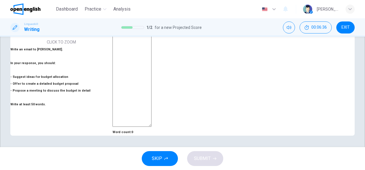
scroll to position [147, 0]
